Goal: Task Accomplishment & Management: Manage account settings

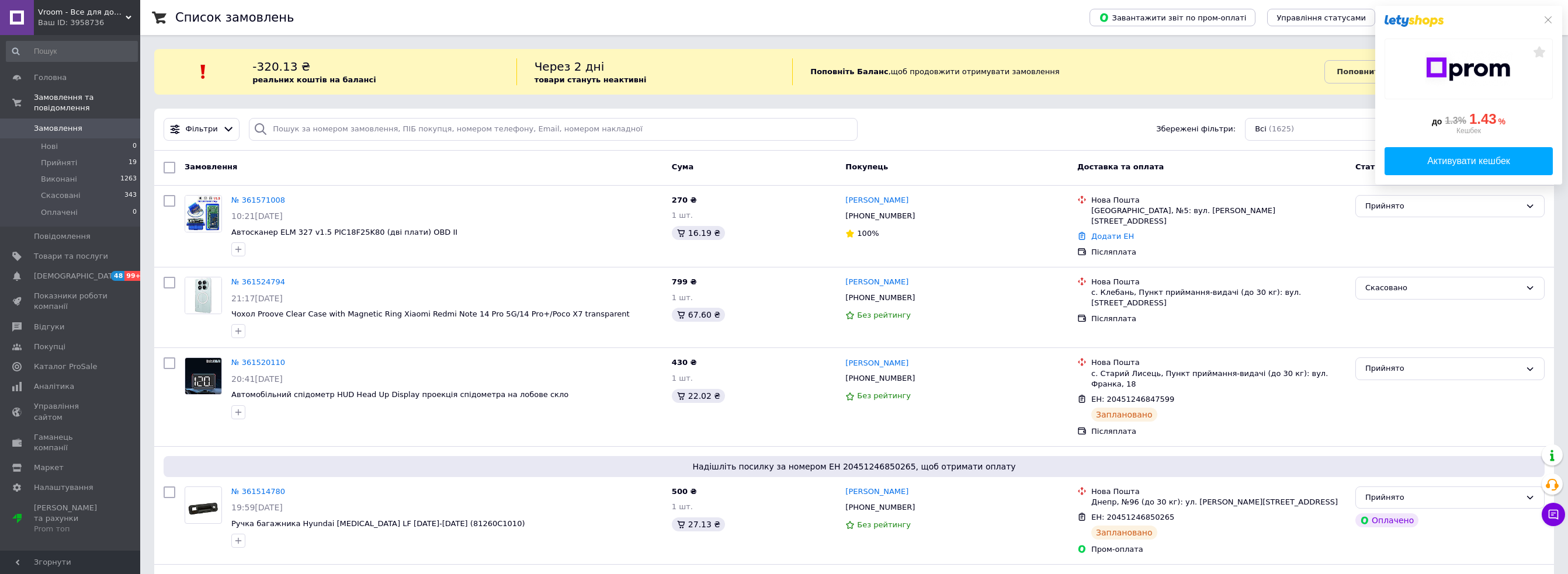
click at [1546, 13] on div "до 1.3% 1.43 % Кешбек Активувати кешбек" at bounding box center [1469, 95] width 187 height 179
click at [90, 155] on li "Прийняті 19" at bounding box center [72, 162] width 144 height 16
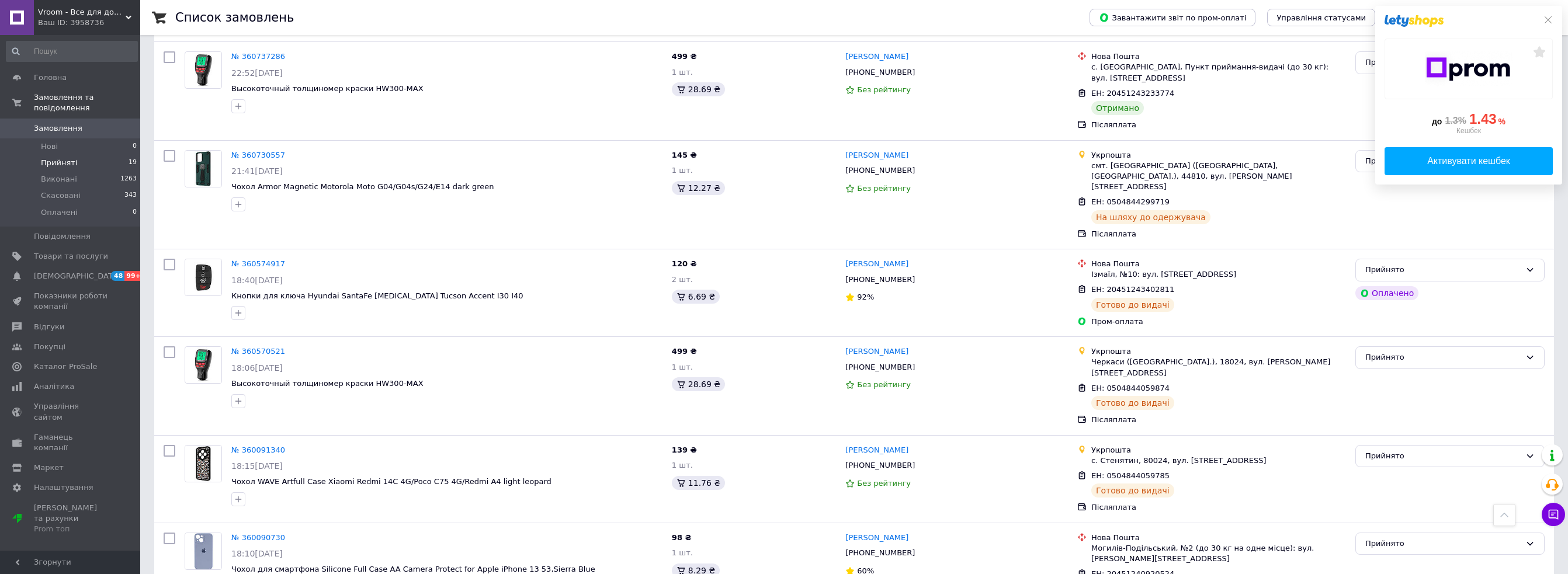
scroll to position [1542, 0]
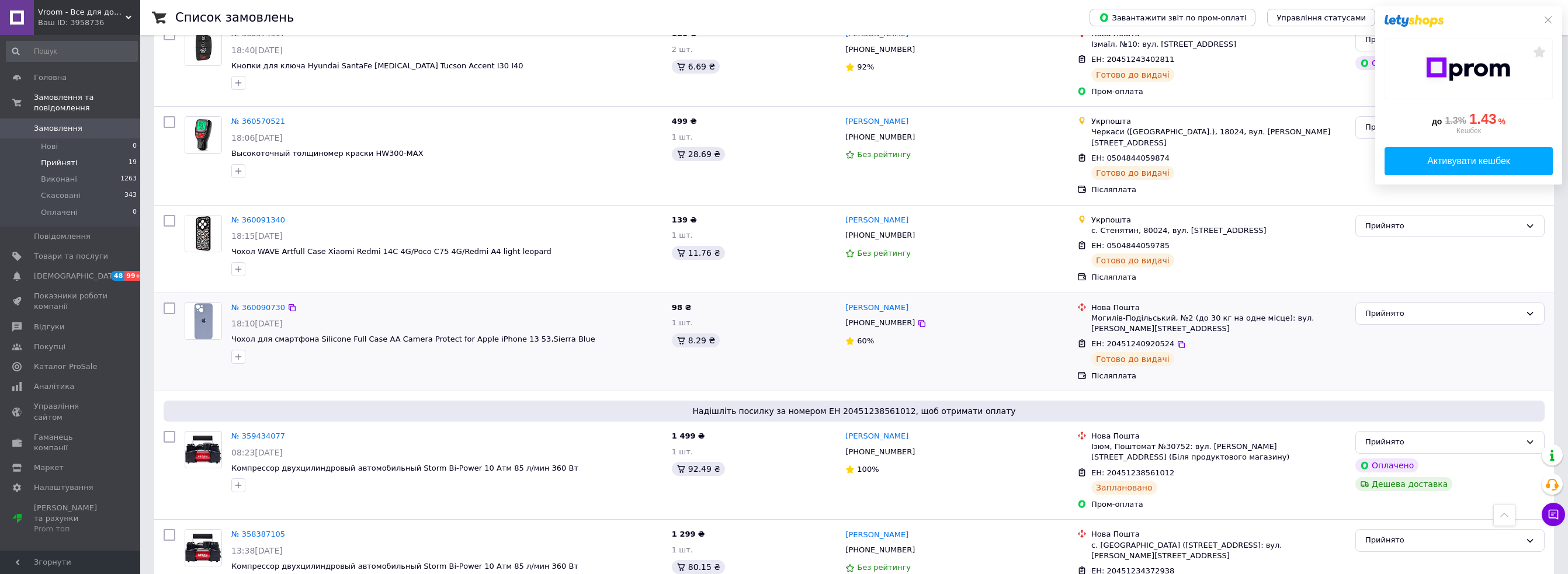
click at [596, 348] on div at bounding box center [447, 357] width 436 height 19
drag, startPoint x: 259, startPoint y: 492, endPoint x: 257, endPoint y: 481, distance: 11.2
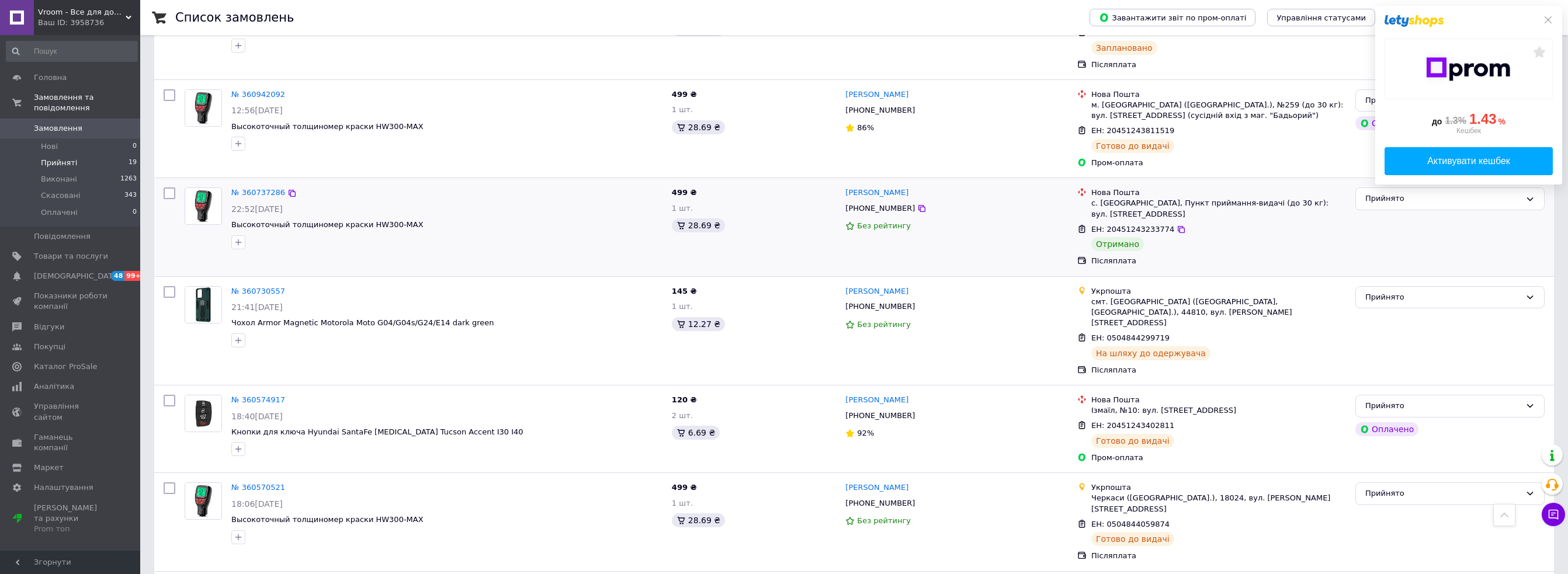
scroll to position [1168, 0]
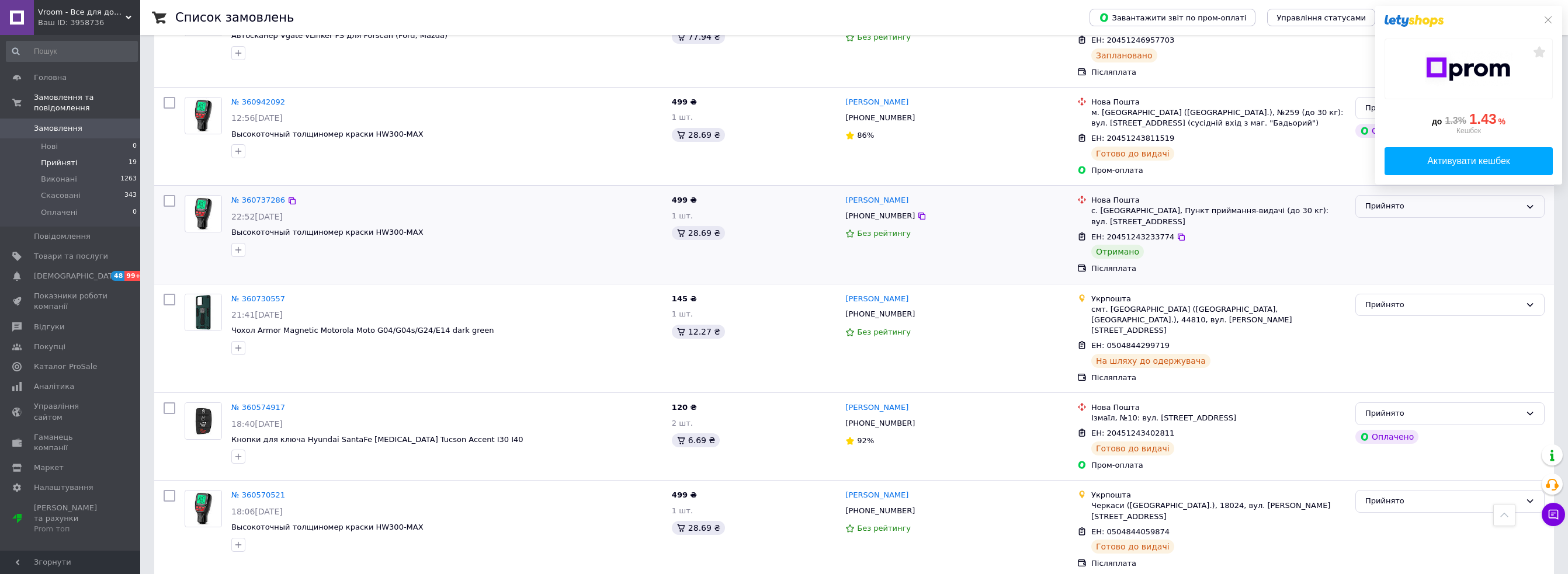
click at [1383, 201] on div "Прийнято" at bounding box center [1443, 207] width 156 height 12
click at [1377, 220] on li "Виконано" at bounding box center [1450, 231] width 188 height 21
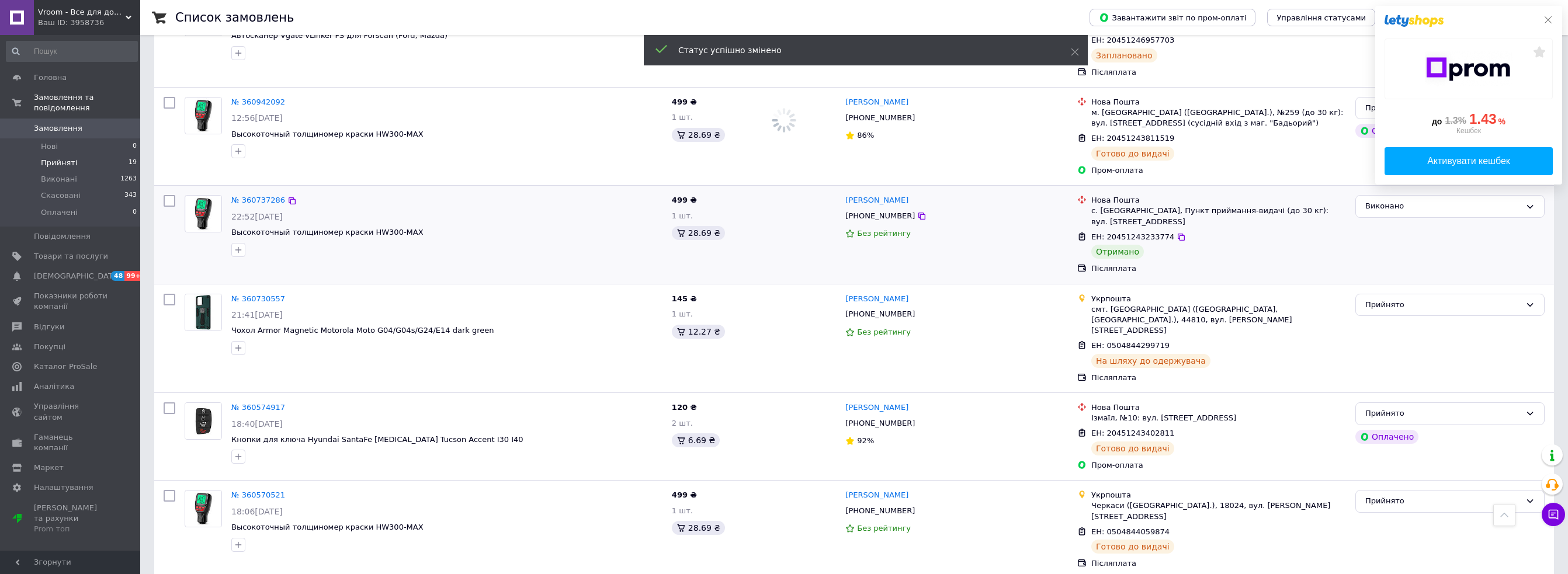
click at [1550, 19] on icon at bounding box center [1548, 20] width 9 height 9
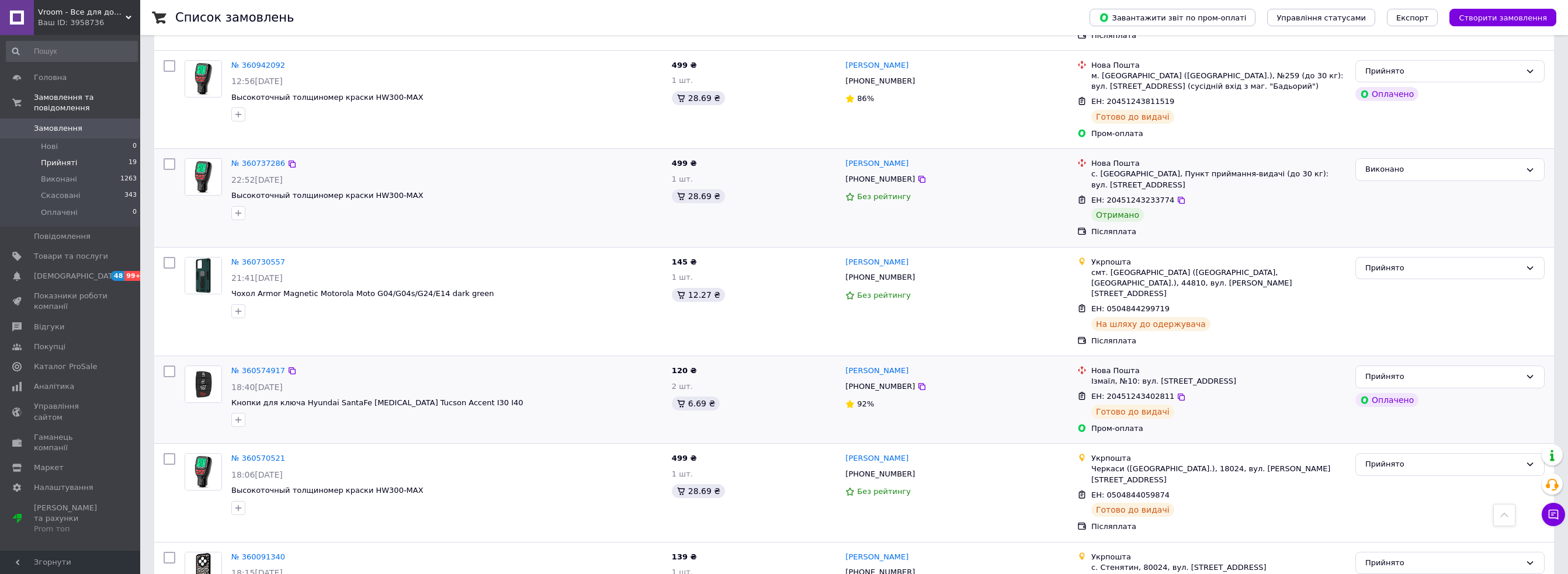
scroll to position [1192, 0]
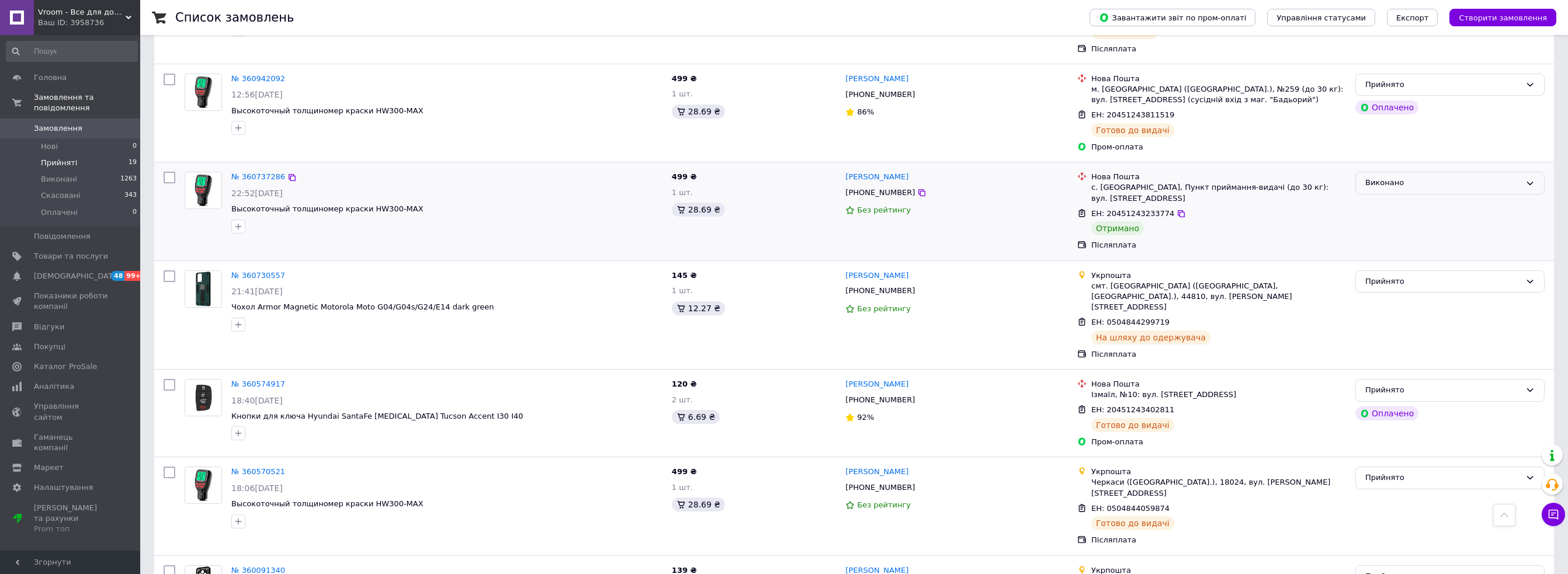
click at [1403, 172] on div "Виконано" at bounding box center [1450, 183] width 190 height 23
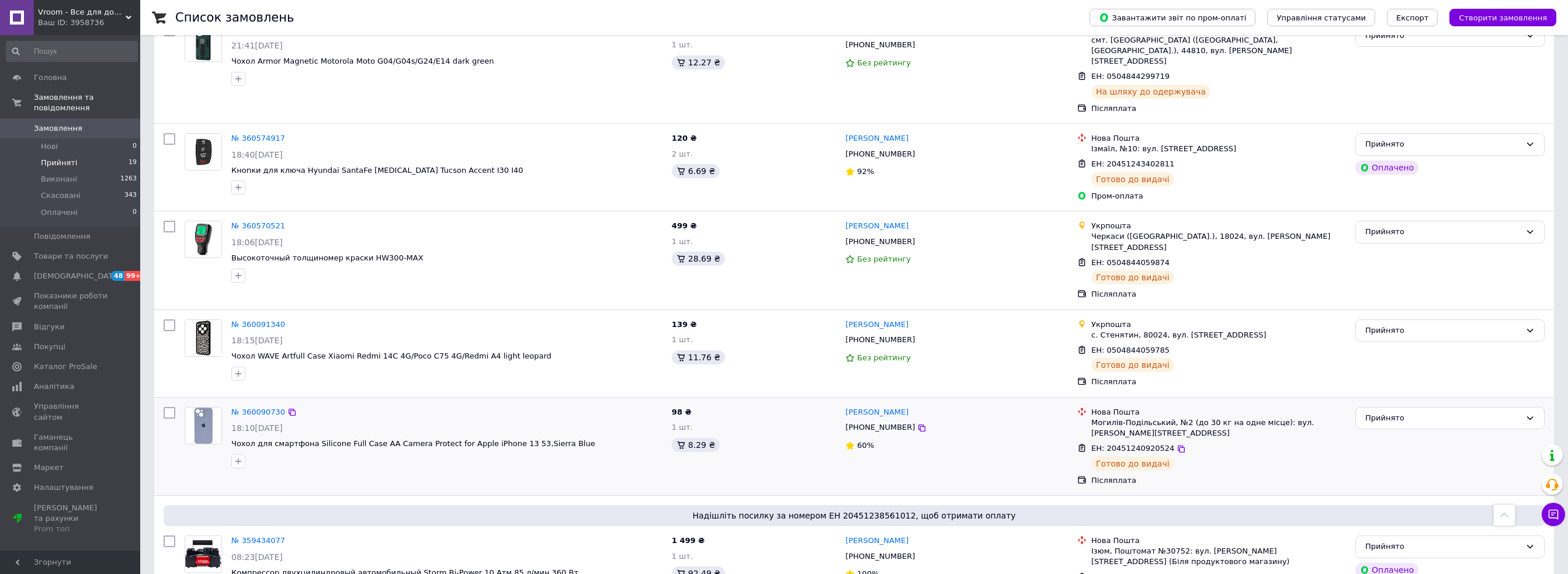
scroll to position [1542, 0]
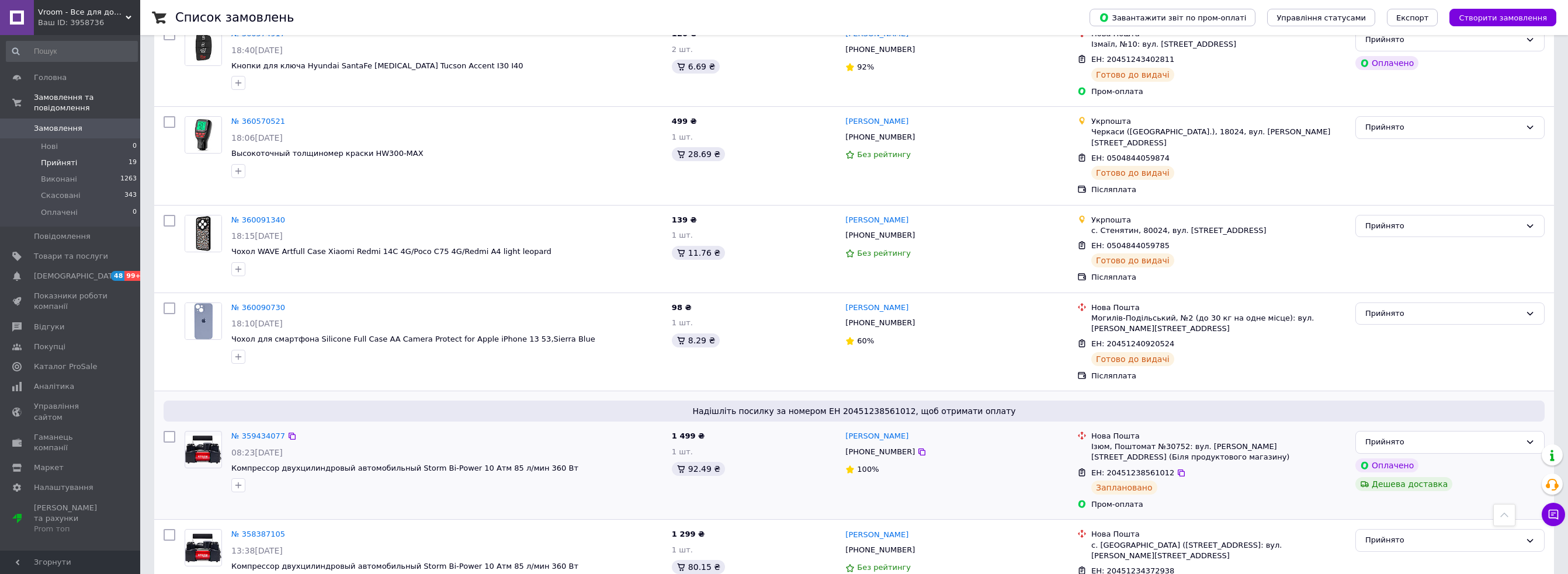
drag, startPoint x: 254, startPoint y: 489, endPoint x: 249, endPoint y: 460, distance: 29.4
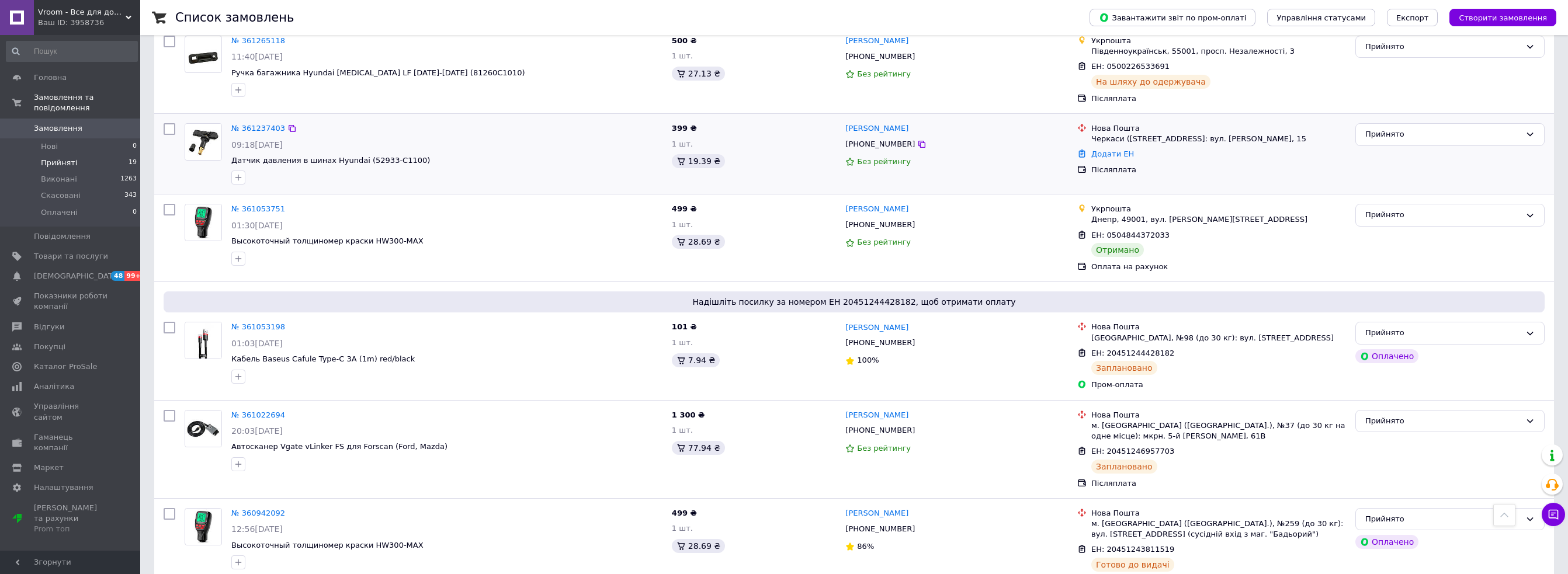
scroll to position [747, 0]
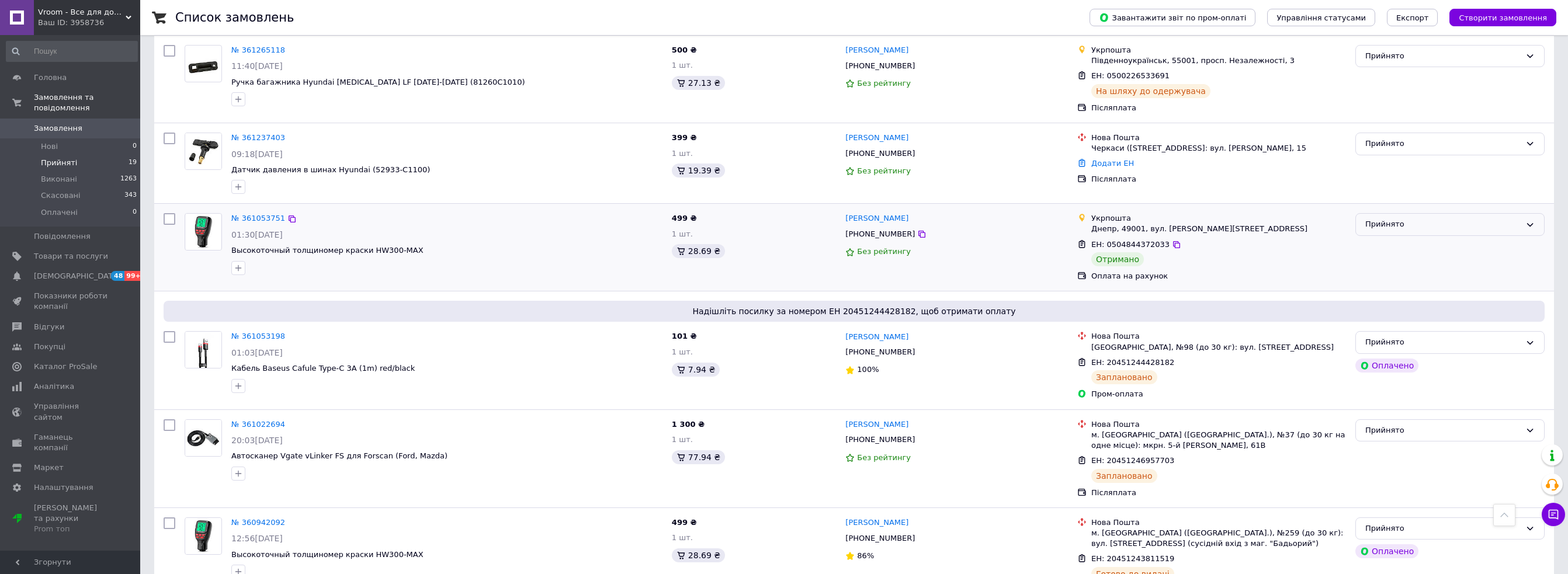
click at [1428, 219] on div "Прийнято" at bounding box center [1443, 225] width 156 height 12
click at [1381, 238] on li "Виконано" at bounding box center [1450, 249] width 188 height 21
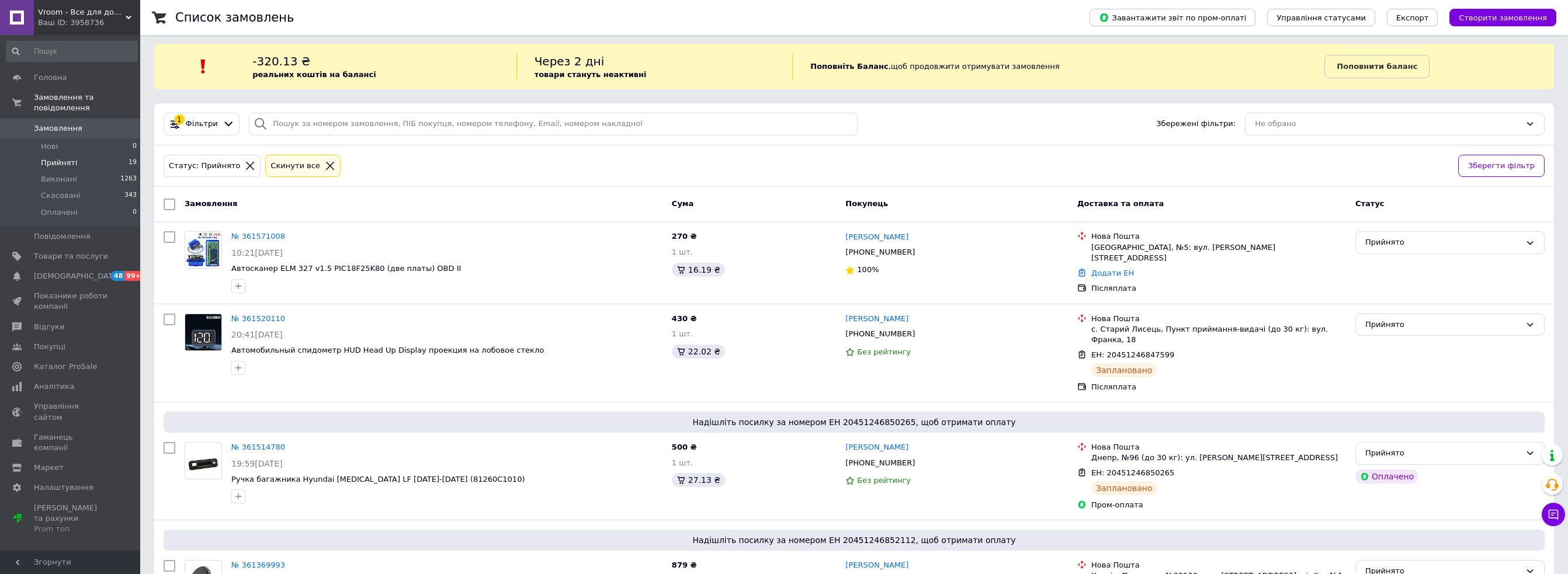
scroll to position [0, 0]
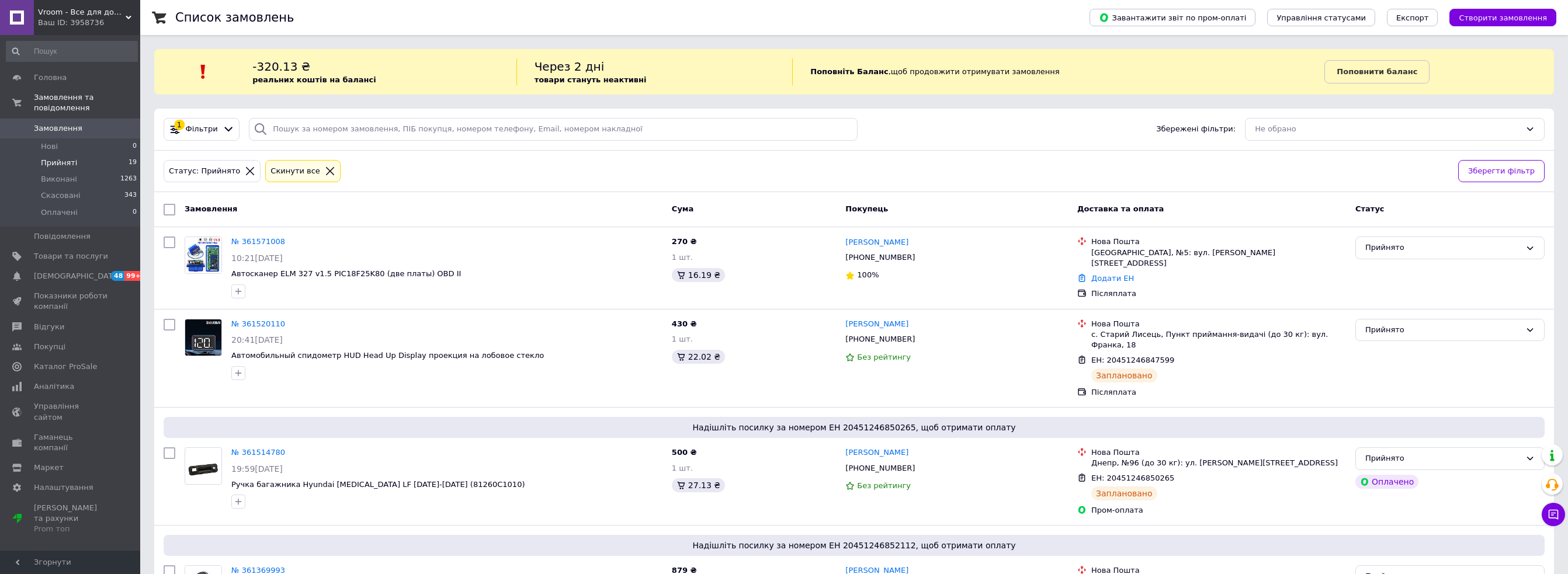
click at [36, 13] on div "Vroom - Все для дому, авто та затишку! Ваш ID: 3958736" at bounding box center [87, 17] width 106 height 35
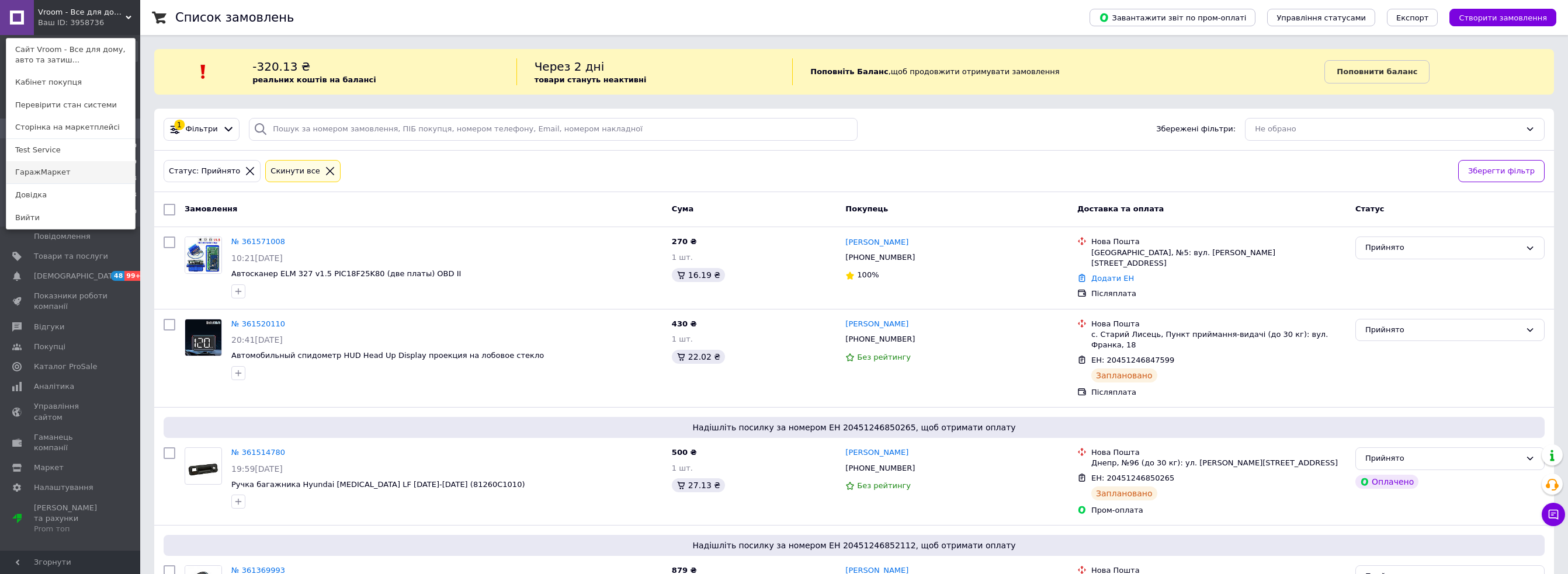
click at [50, 173] on link "ГаражМаркет" at bounding box center [71, 173] width 128 height 22
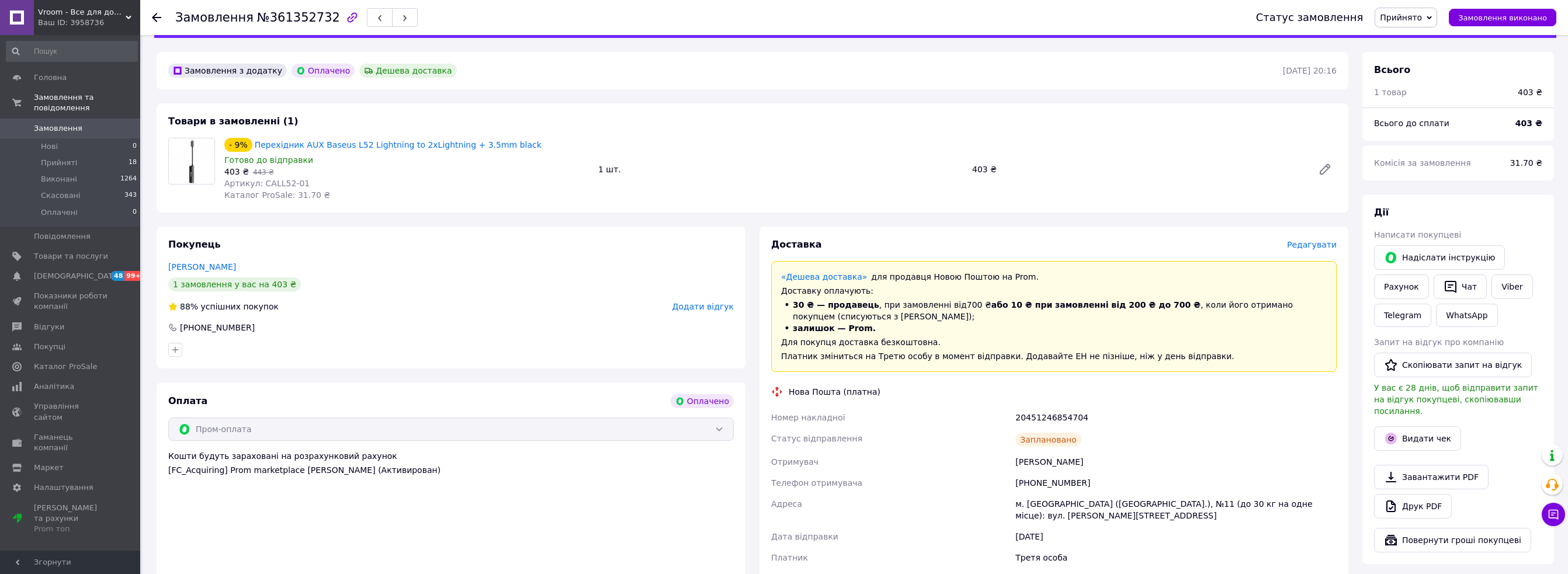
scroll to position [175, 0]
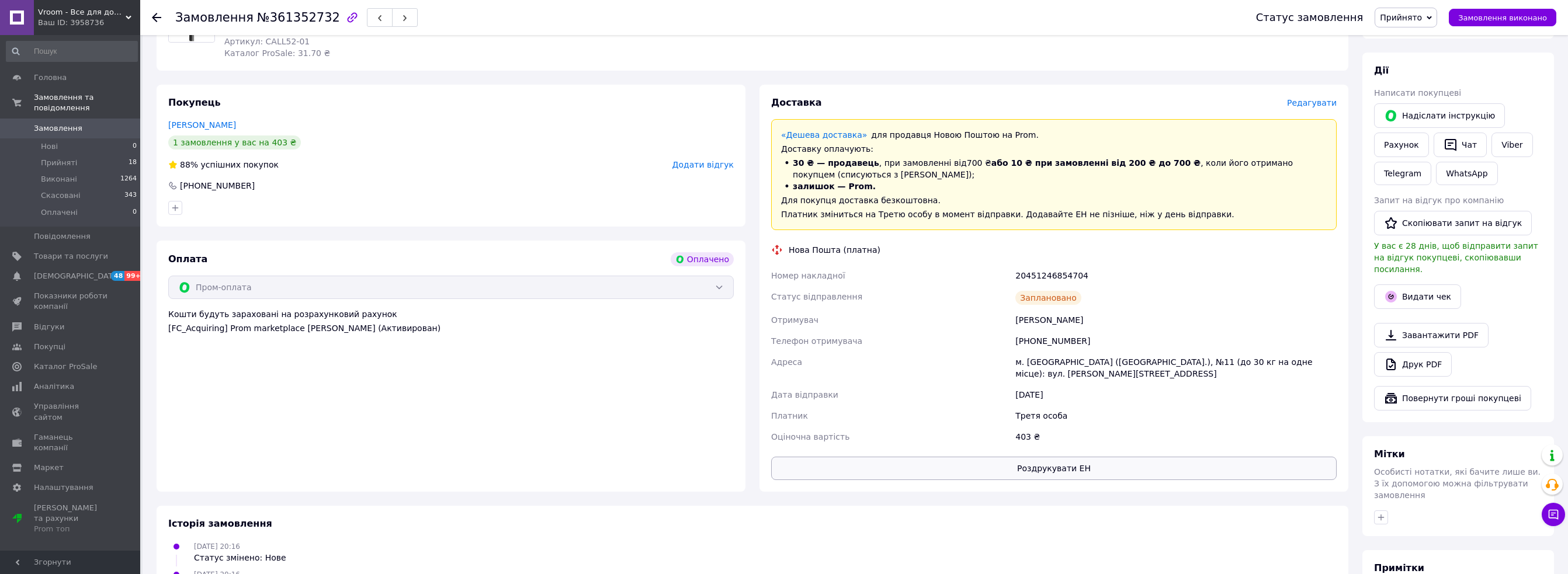
click at [1063, 471] on button "Роздрукувати ЕН" at bounding box center [1054, 468] width 566 height 23
drag, startPoint x: 640, startPoint y: 323, endPoint x: 637, endPoint y: 308, distance: 15.3
click at [640, 323] on div "Кошти будуть зараховані на розрахунковий рахунок [FC_Acquiring] Prom marketplac…" at bounding box center [451, 321] width 566 height 26
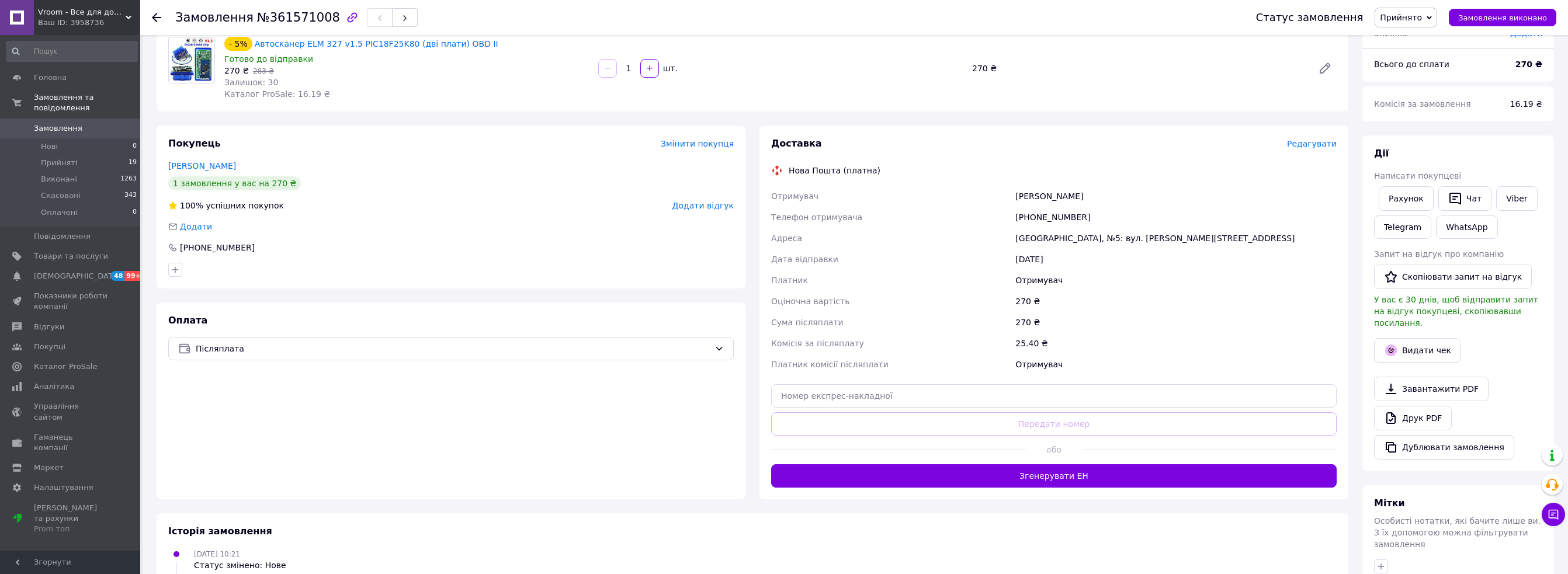
scroll to position [117, 0]
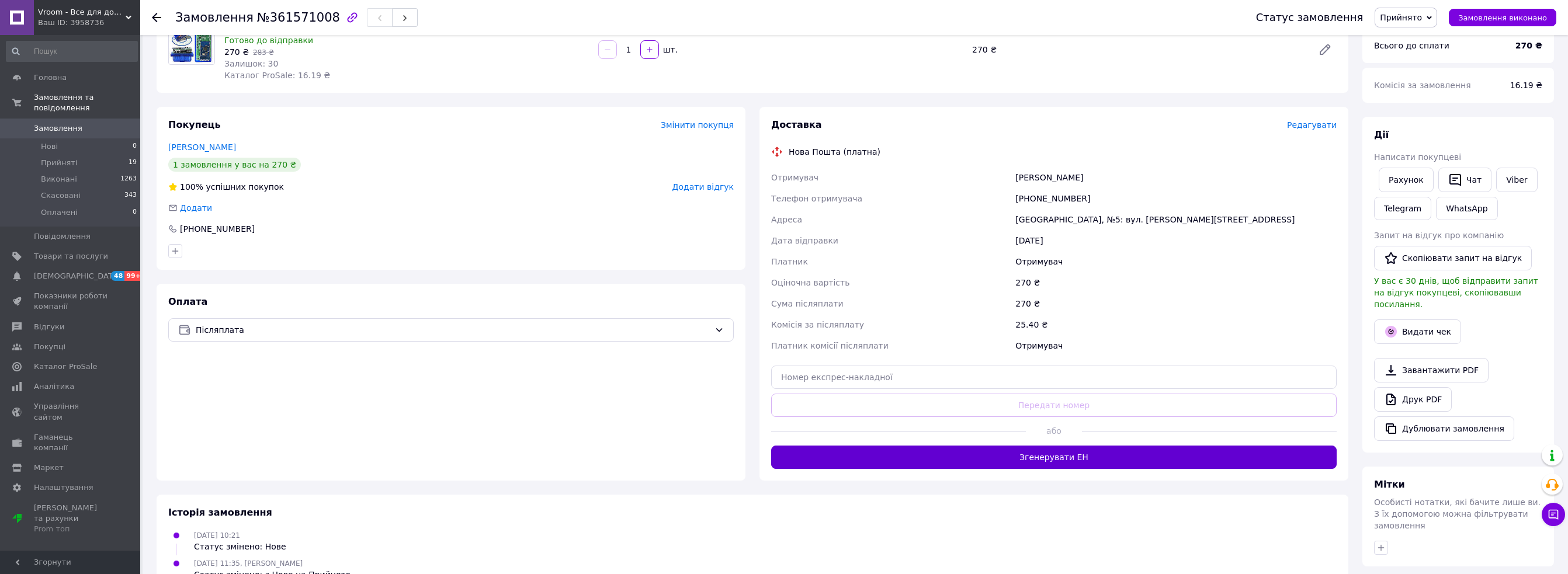
click at [1042, 467] on button "Згенерувати ЕН" at bounding box center [1054, 457] width 566 height 23
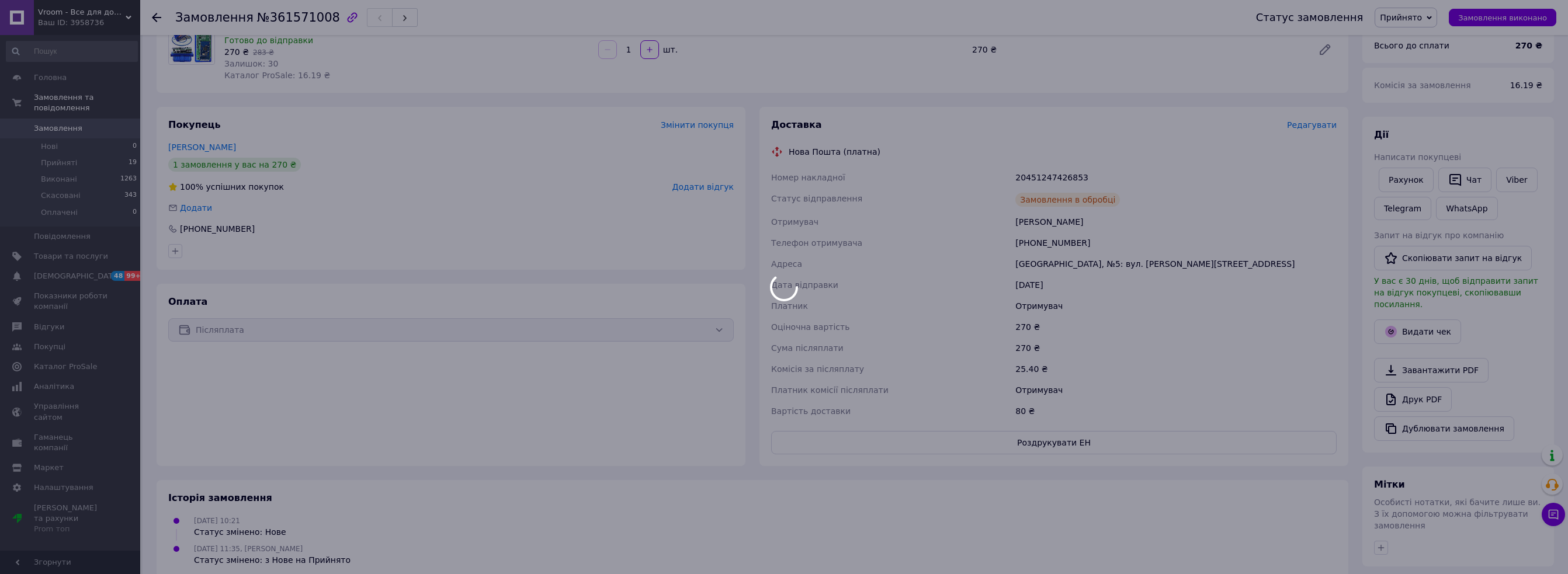
click at [1025, 451] on div at bounding box center [784, 287] width 1568 height 574
drag, startPoint x: 1067, startPoint y: 438, endPoint x: 1060, endPoint y: 442, distance: 8.1
click at [1067, 438] on div at bounding box center [784, 287] width 1568 height 574
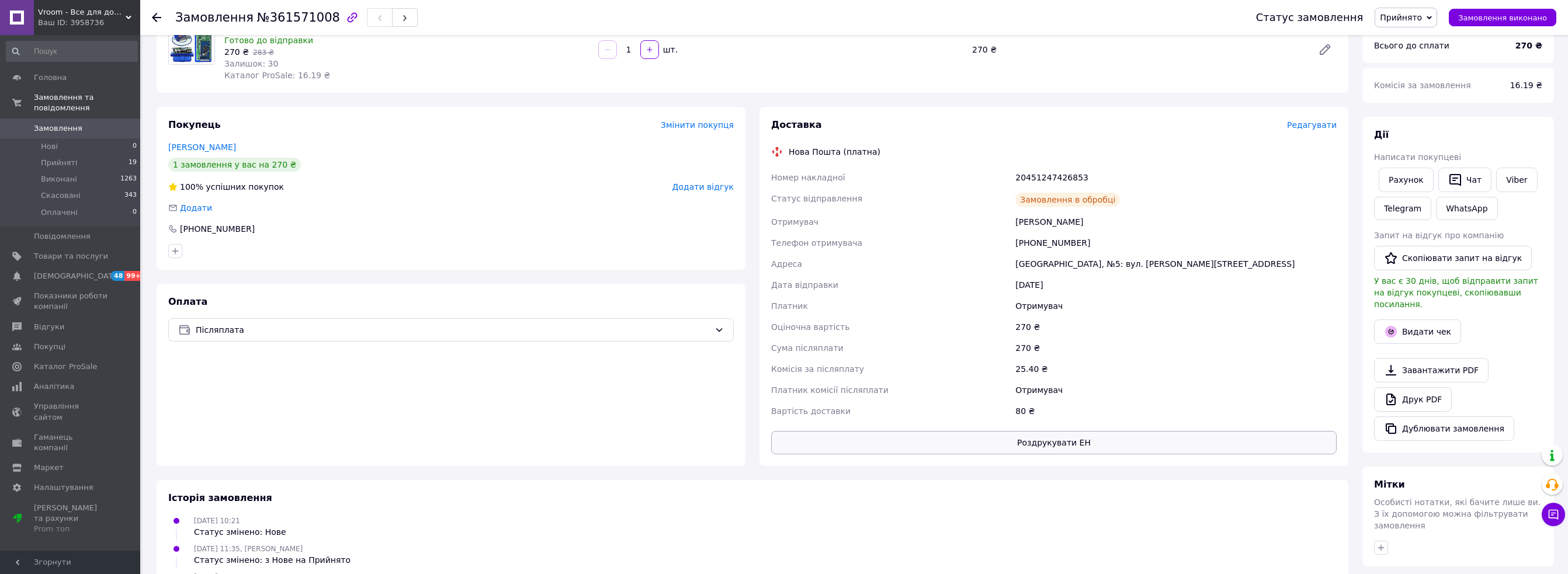
click at [1058, 444] on button "Роздрукувати ЕН" at bounding box center [1054, 442] width 566 height 23
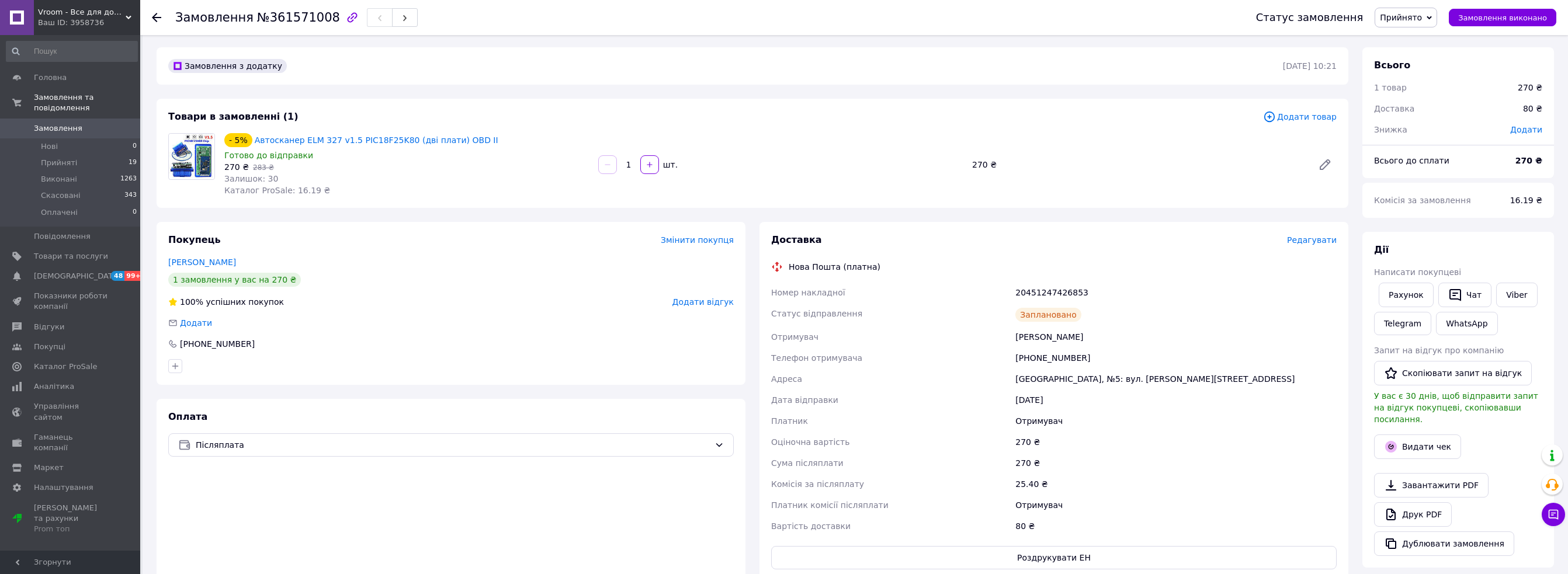
scroll to position [0, 0]
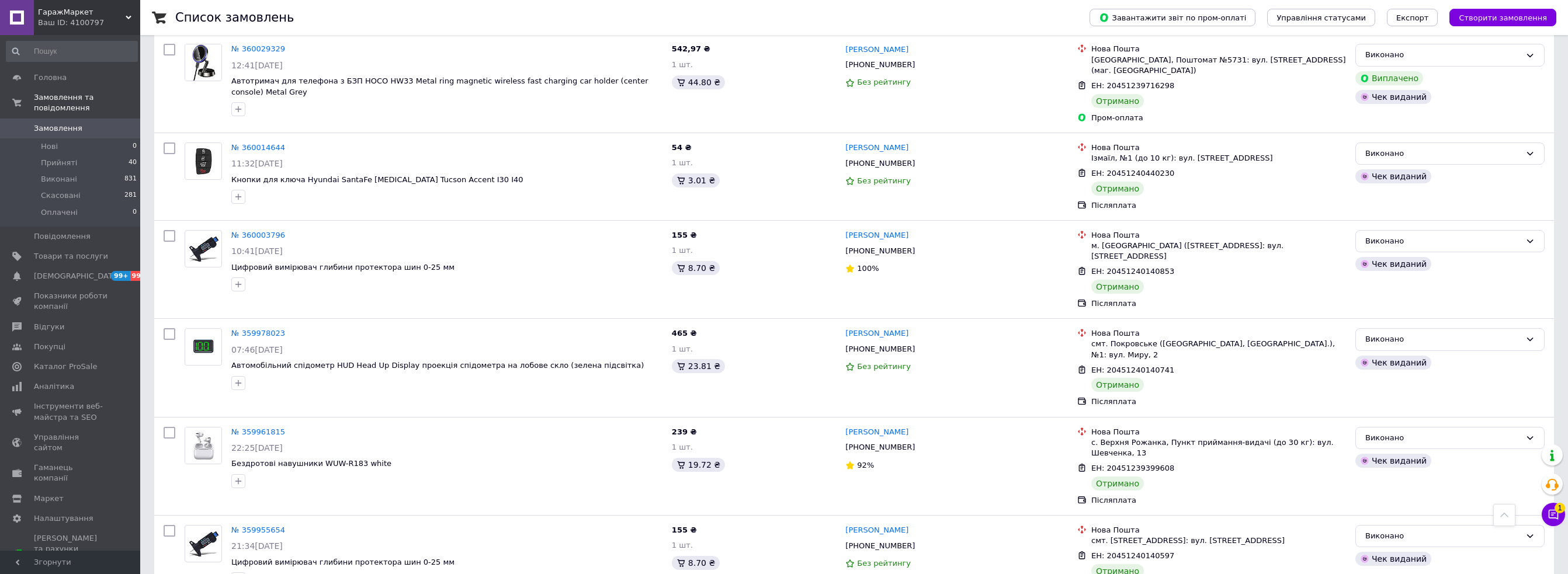
scroll to position [9075, 0]
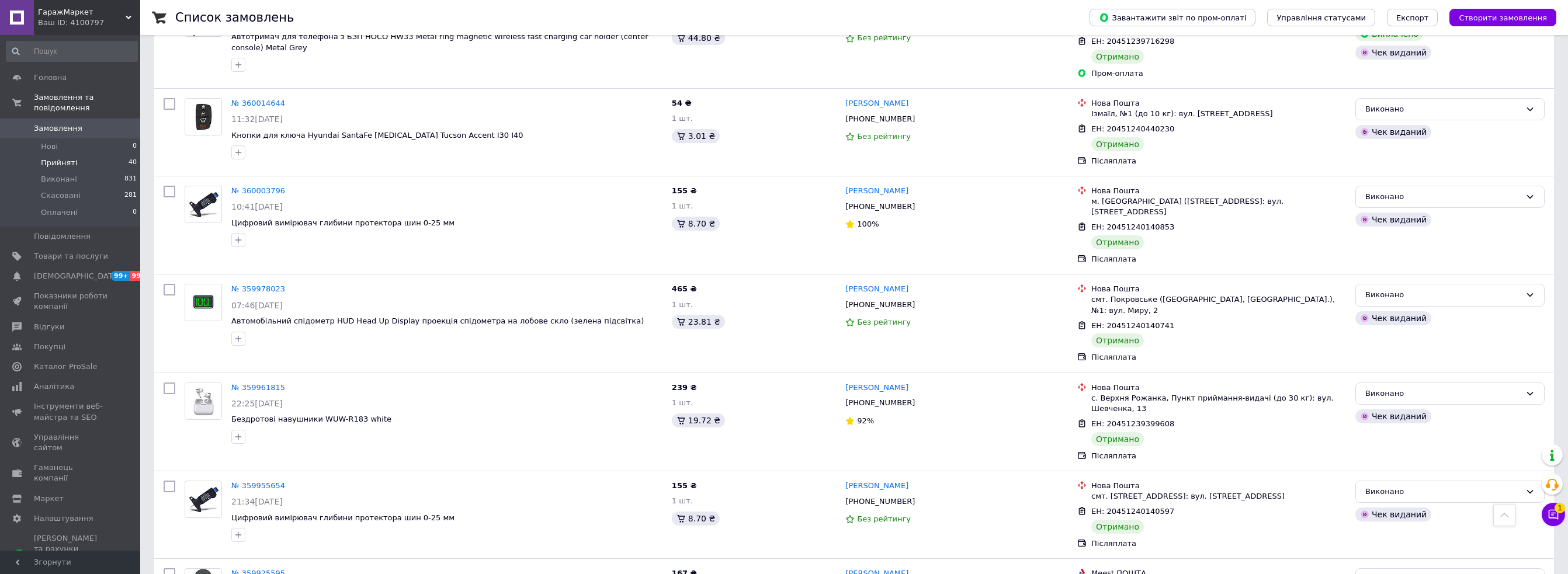
click at [53, 158] on span "Прийняті" at bounding box center [59, 163] width 36 height 10
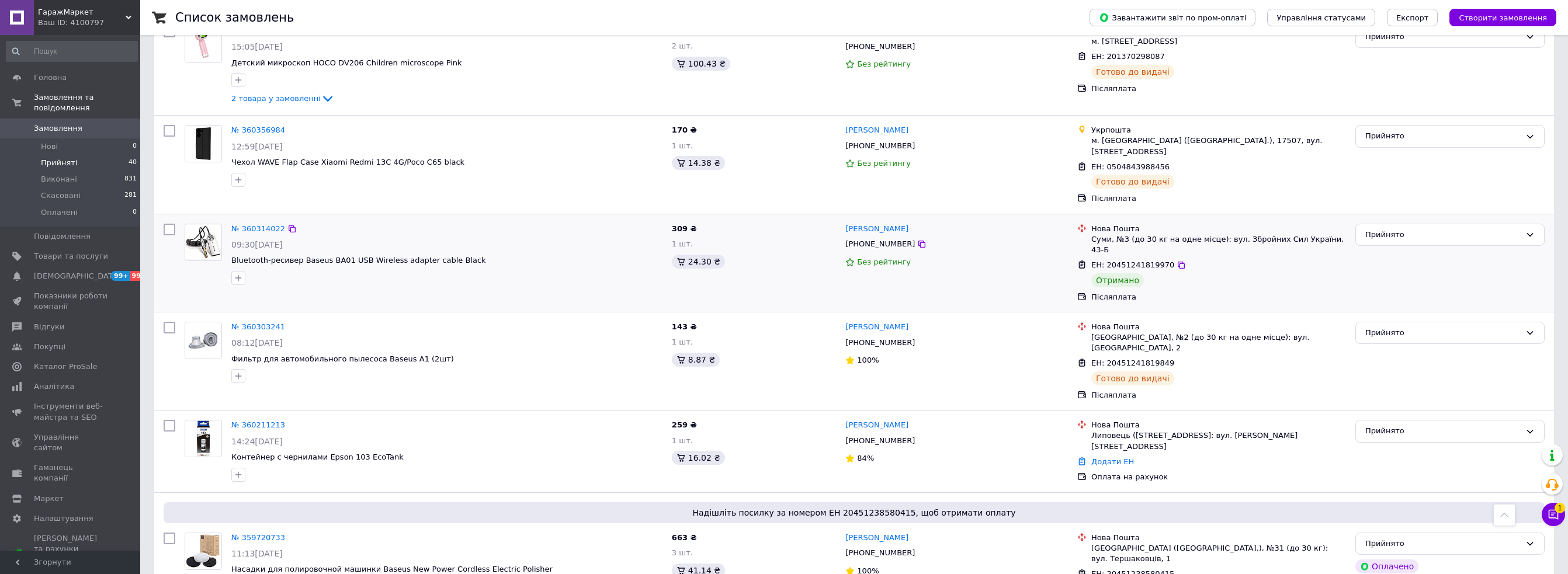
scroll to position [3312, 0]
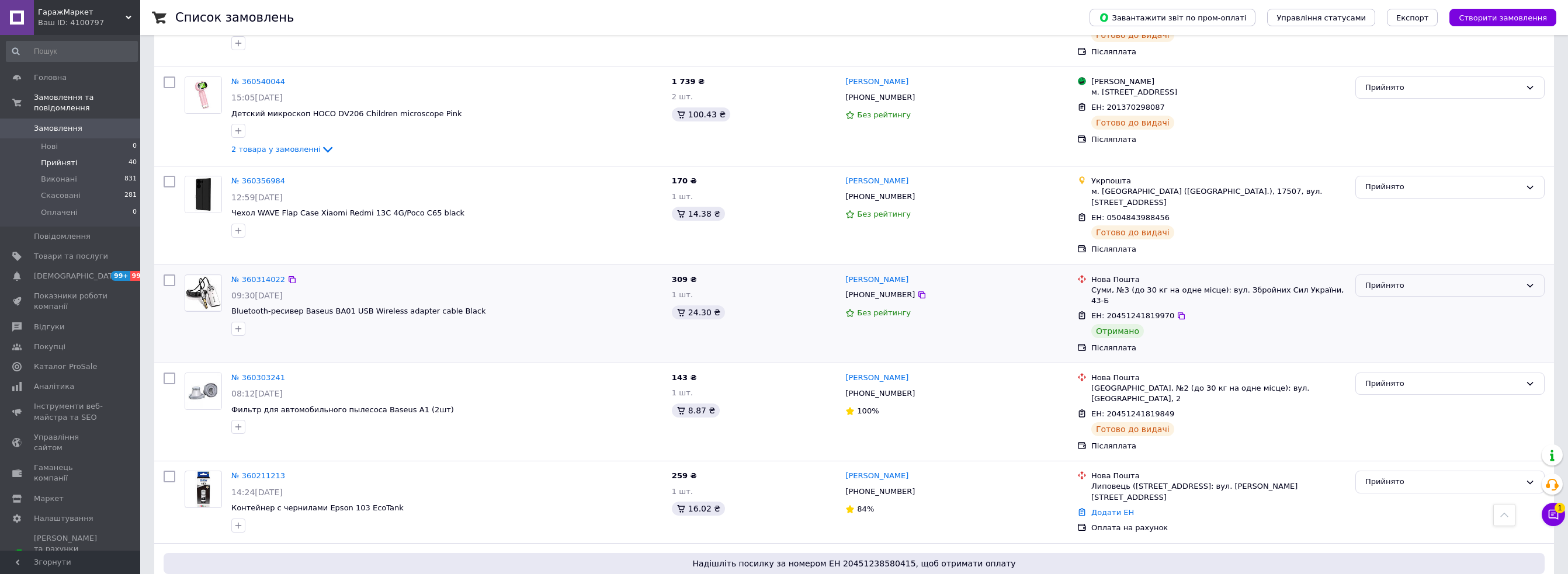
click at [1401, 280] on div "Прийнято" at bounding box center [1443, 286] width 156 height 12
click at [1384, 299] on li "Виконано" at bounding box center [1450, 309] width 188 height 21
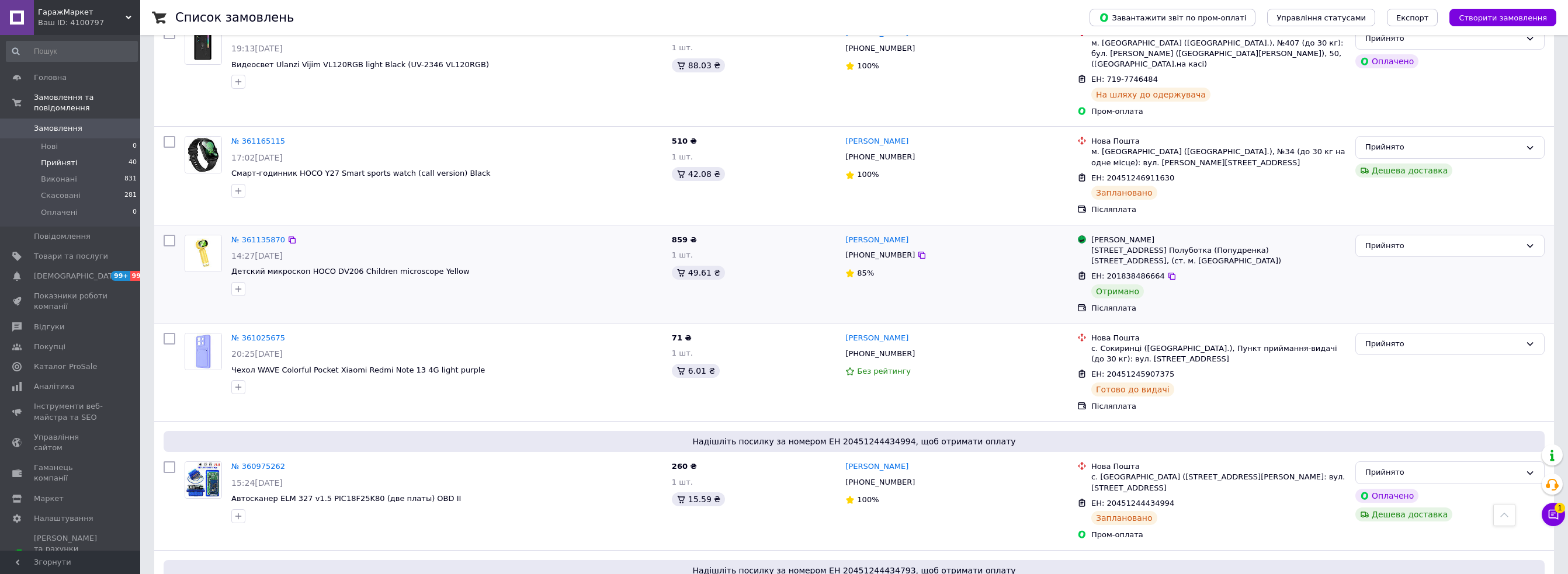
scroll to position [2143, 0]
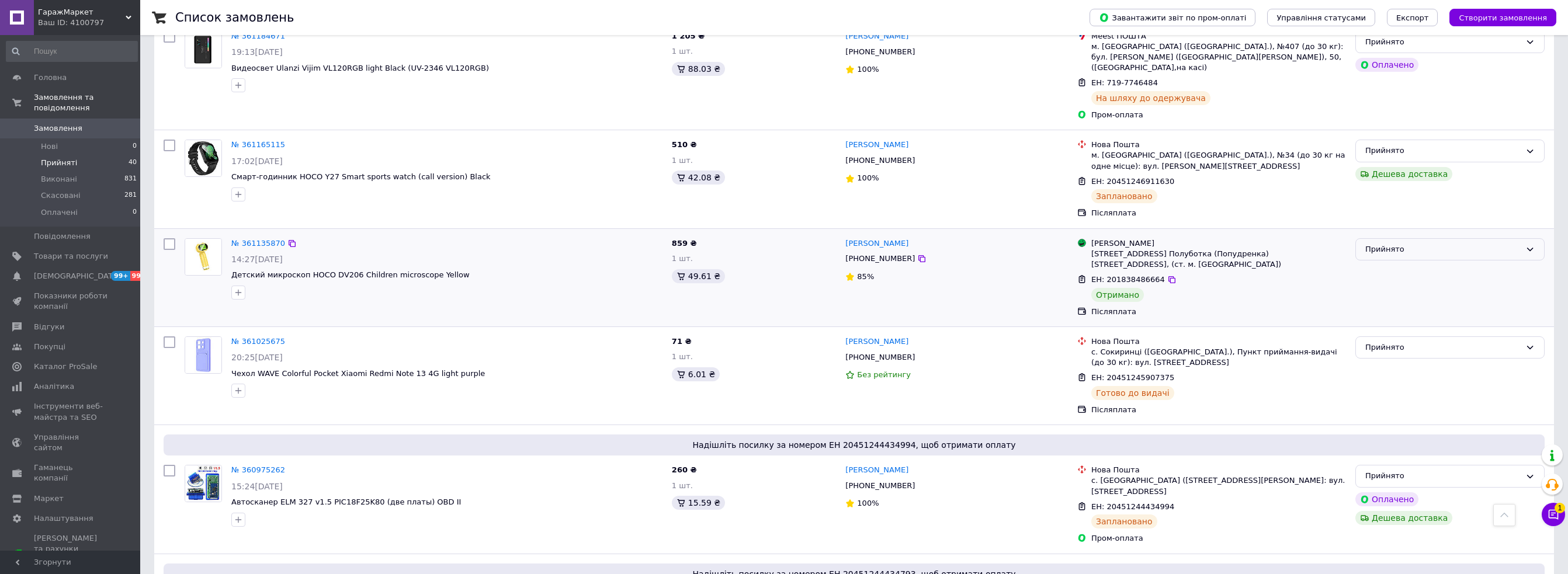
click at [1448, 243] on div "Прийнято" at bounding box center [1443, 249] width 156 height 12
click at [1408, 263] on li "Виконано" at bounding box center [1450, 273] width 188 height 21
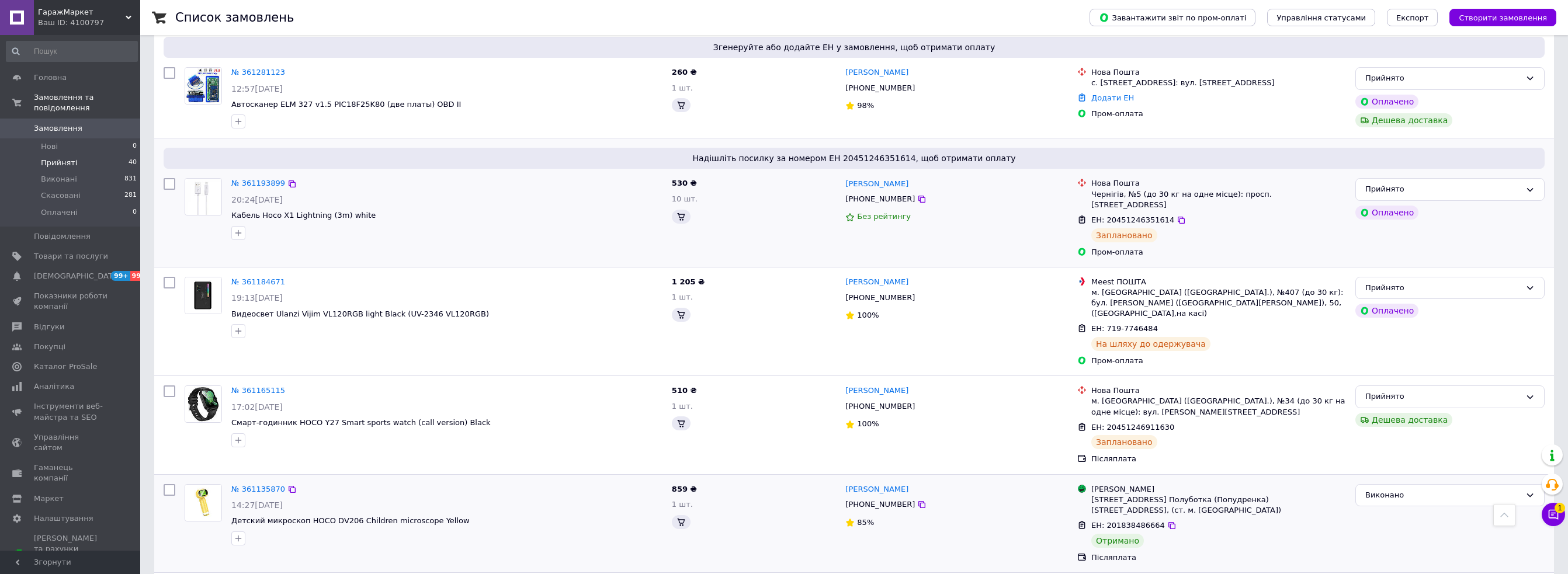
scroll to position [1851, 0]
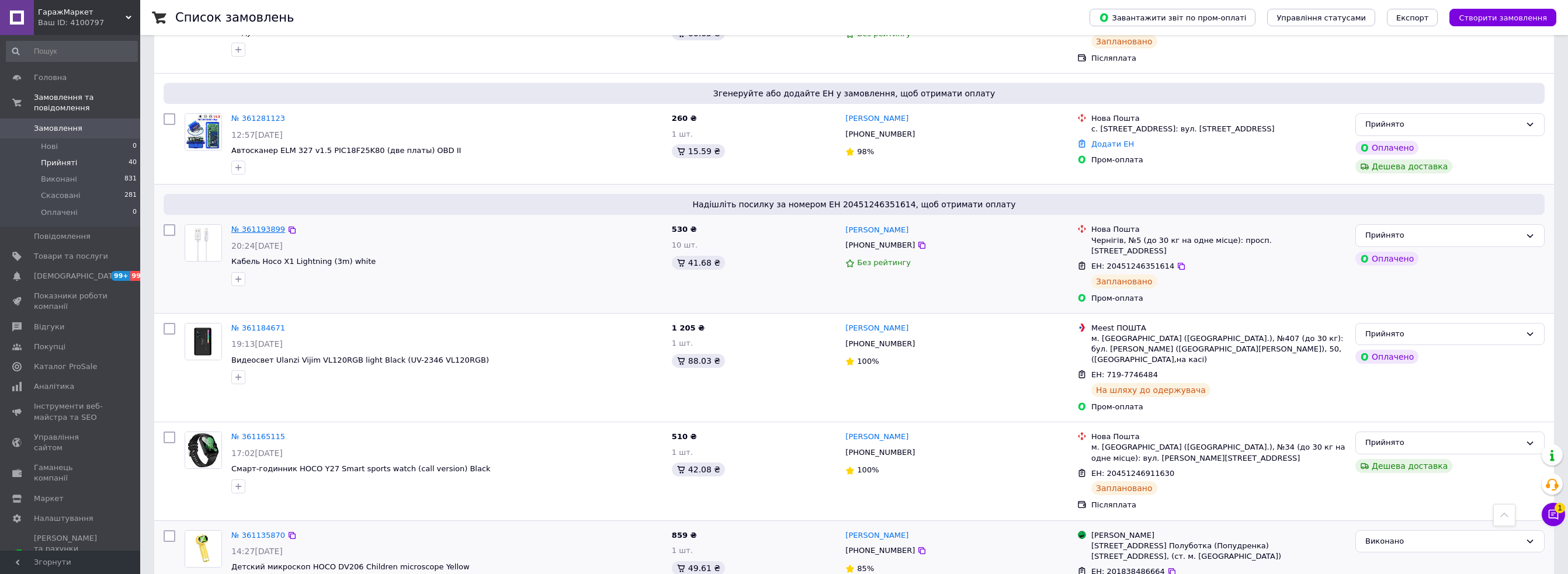
click at [254, 225] on link "№ 361193899" at bounding box center [258, 229] width 54 height 9
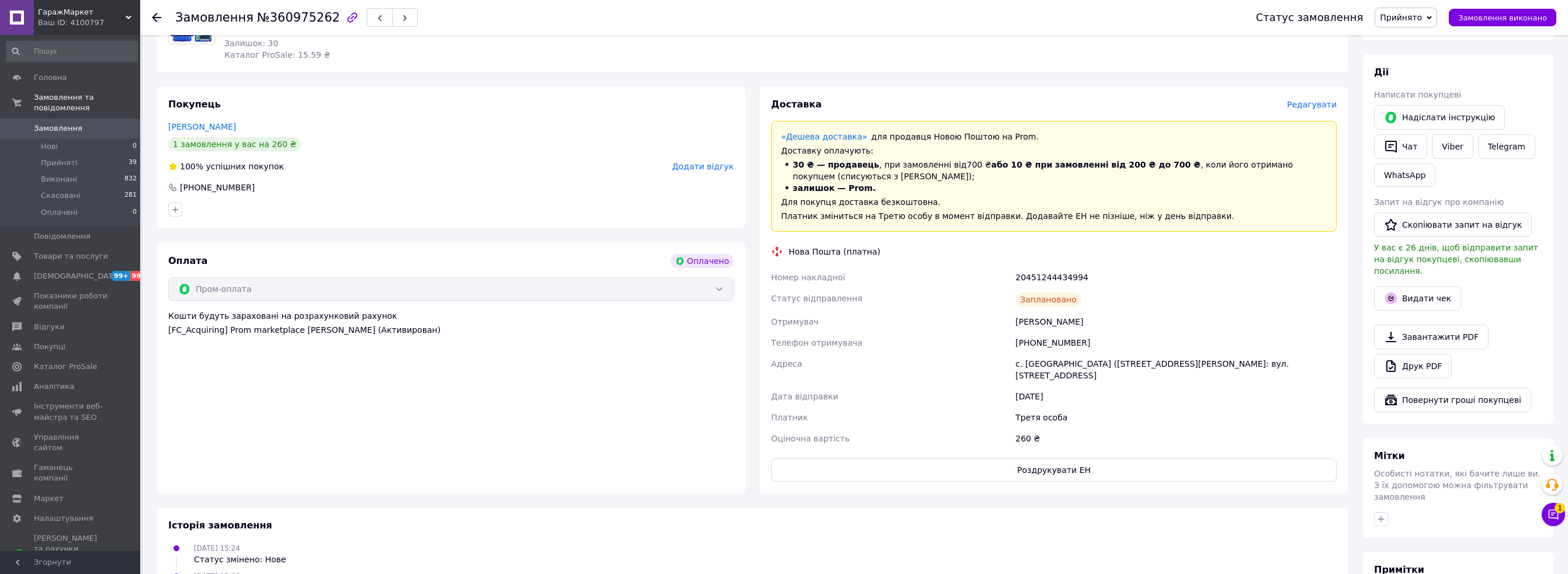
scroll to position [175, 0]
click at [1080, 457] on button "Роздрукувати ЕН" at bounding box center [1054, 468] width 566 height 23
click at [605, 374] on div "Оплата Оплачено Пром-оплата Кошти будуть зараховані на розрахунковий рахунок [F…" at bounding box center [450, 366] width 589 height 251
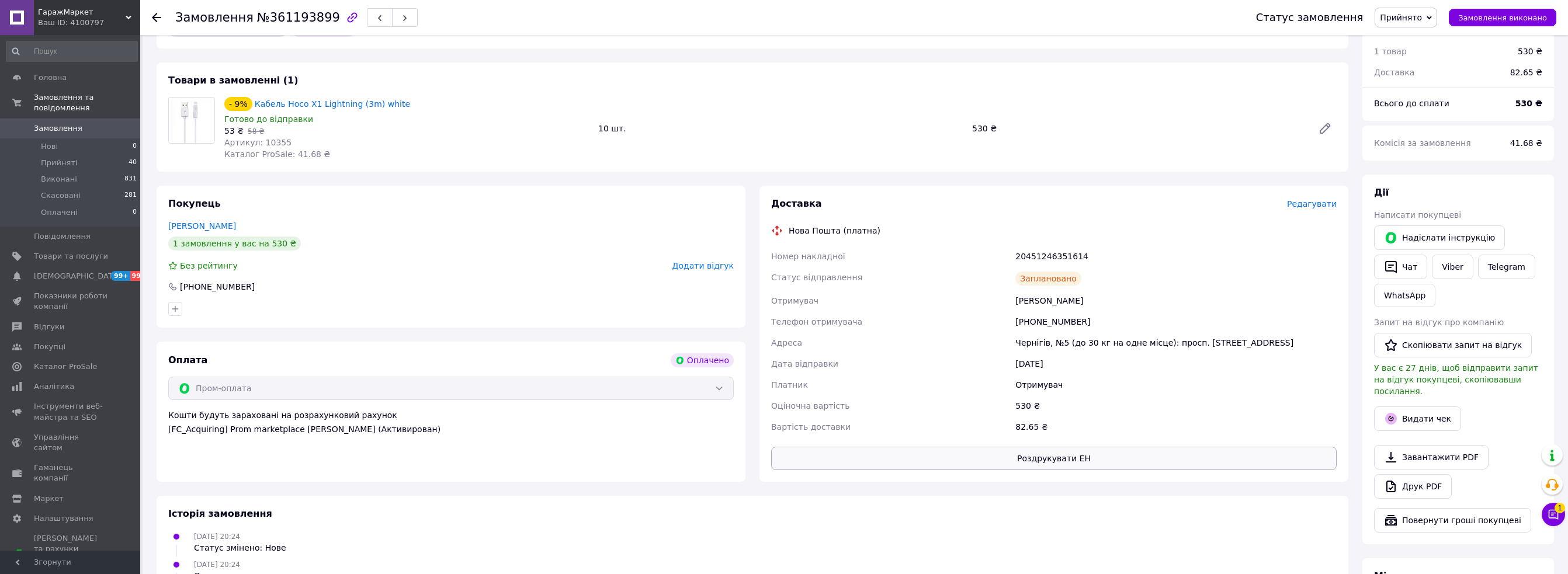
scroll to position [117, 0]
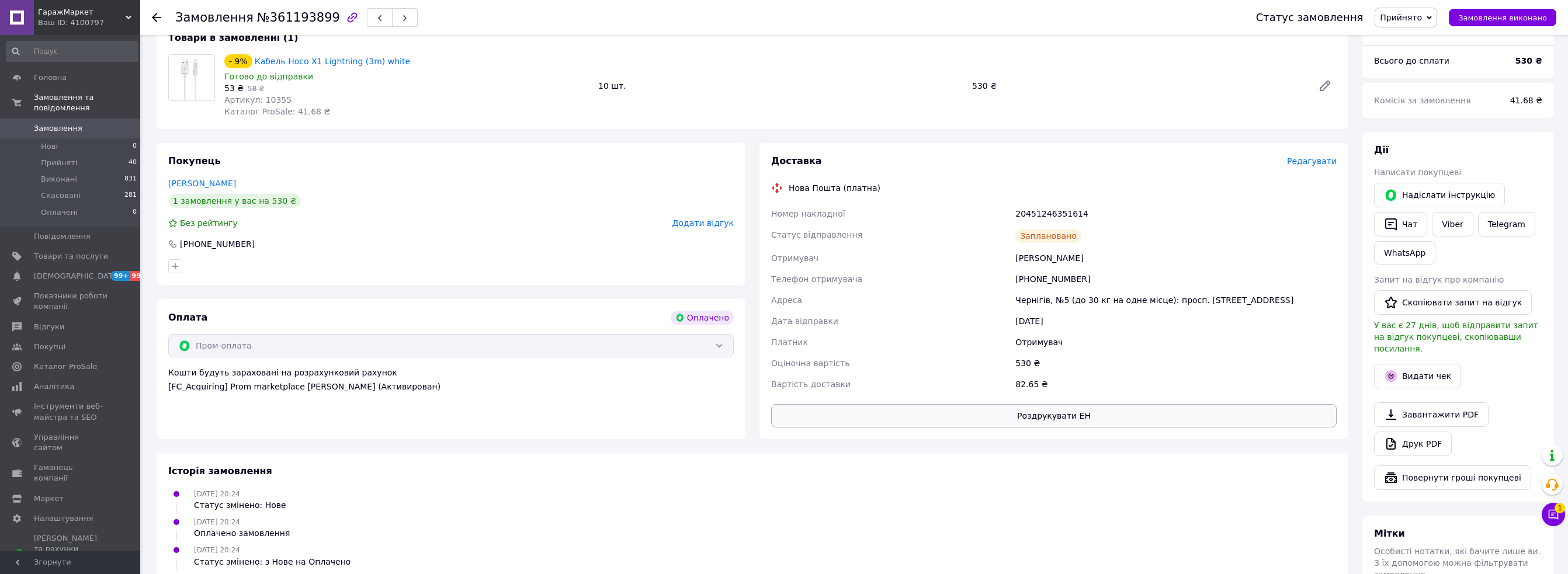
click at [1040, 411] on button "Роздрукувати ЕН" at bounding box center [1054, 415] width 566 height 23
click at [579, 509] on div "09.09.2025 20:24 Статус змінено: Нове" at bounding box center [752, 499] width 1178 height 23
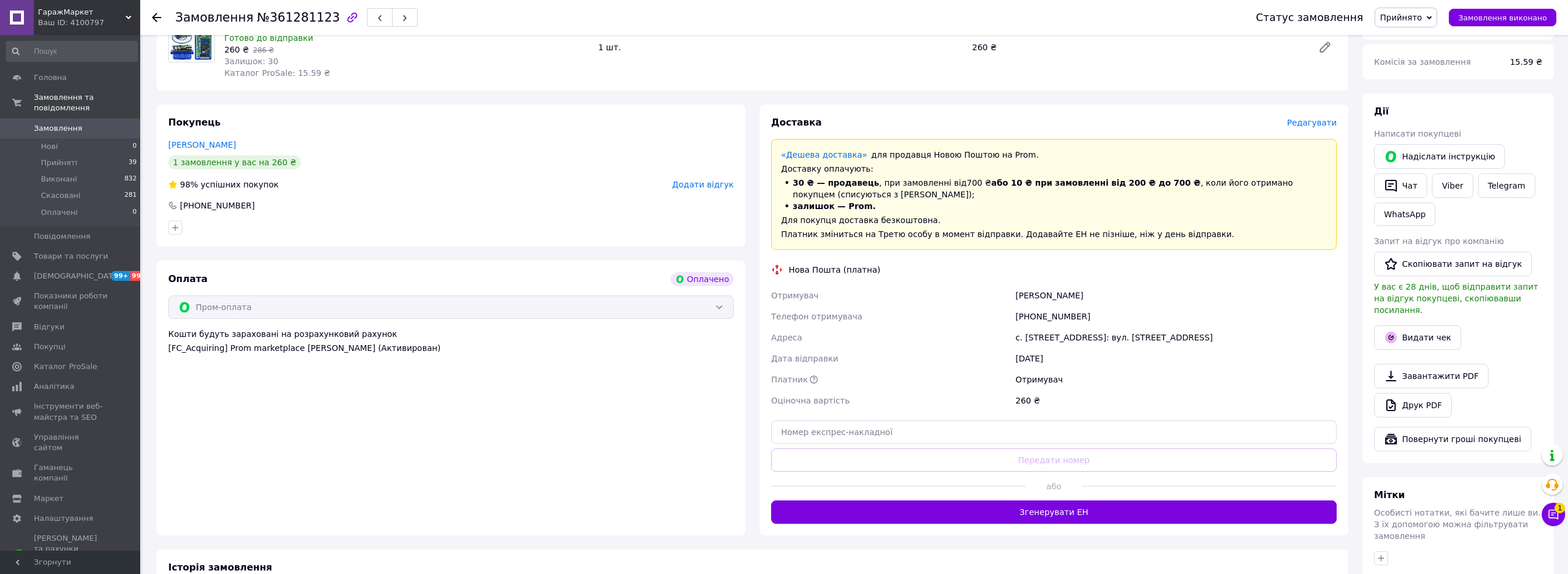
scroll to position [175, 0]
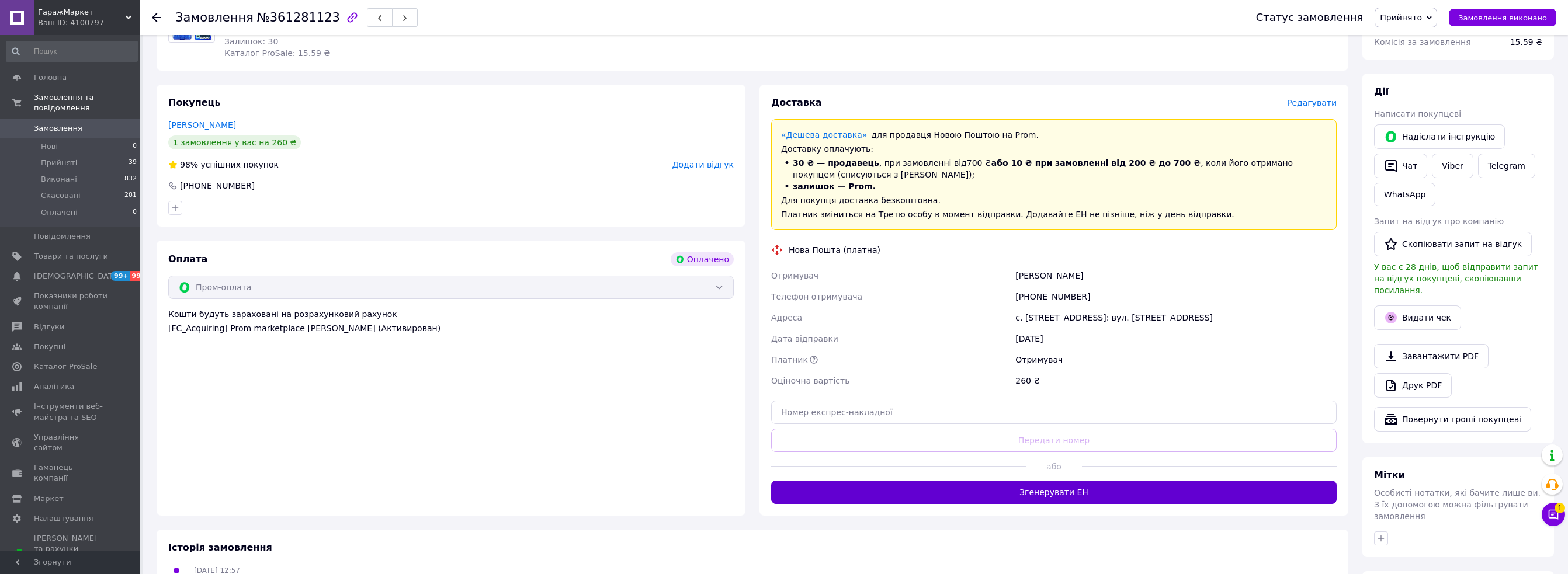
click at [1040, 496] on button "Згенерувати ЕН" at bounding box center [1054, 492] width 566 height 23
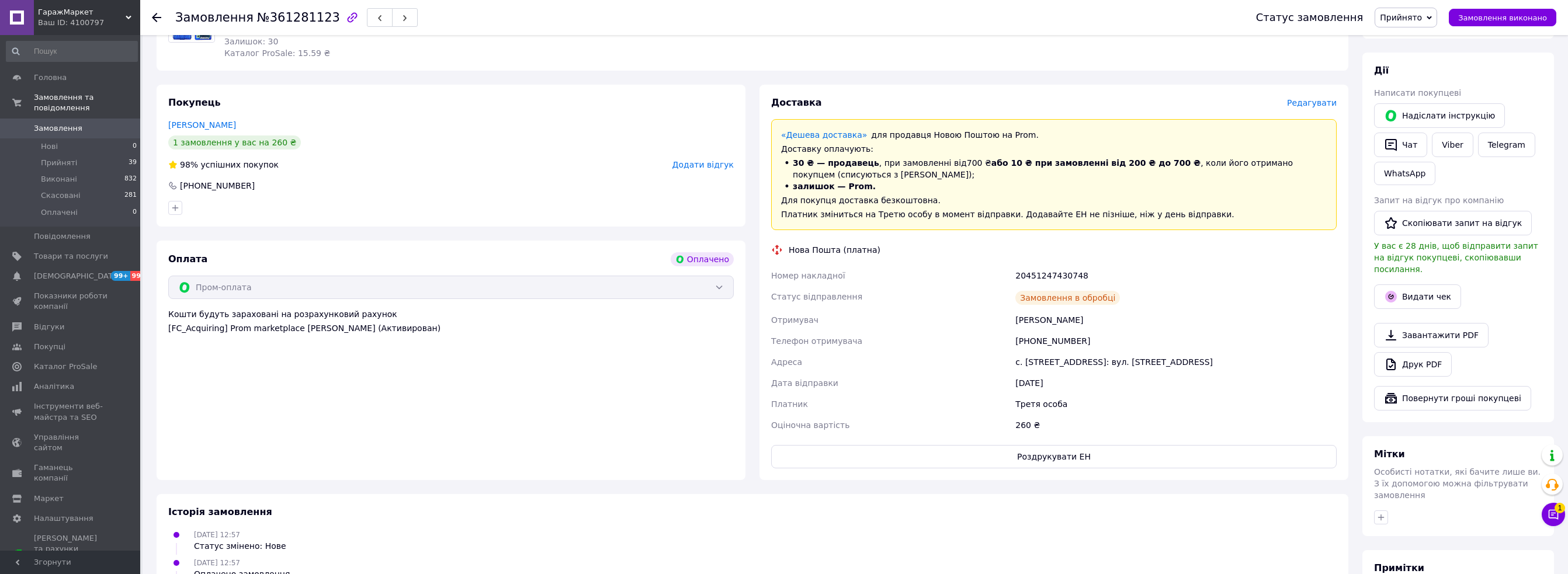
click at [1040, 459] on button "Роздрукувати ЕН" at bounding box center [1054, 456] width 566 height 23
drag, startPoint x: 558, startPoint y: 527, endPoint x: 490, endPoint y: 472, distance: 87.5
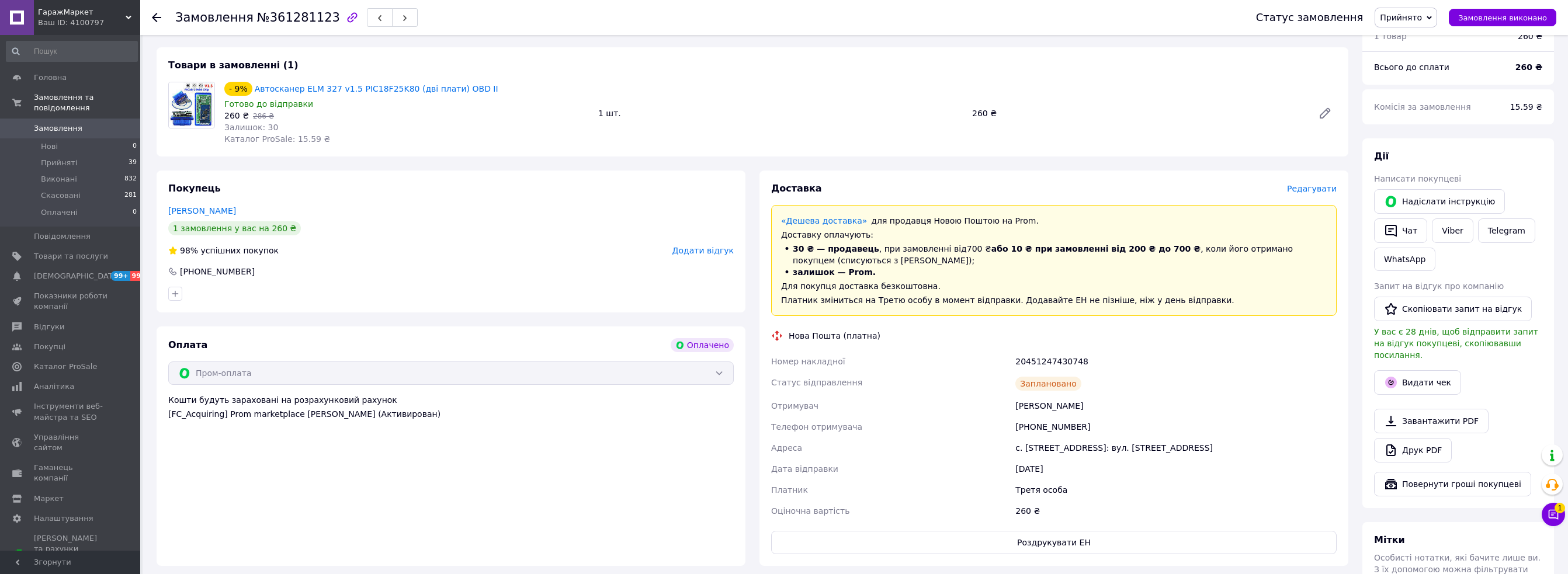
scroll to position [0, 0]
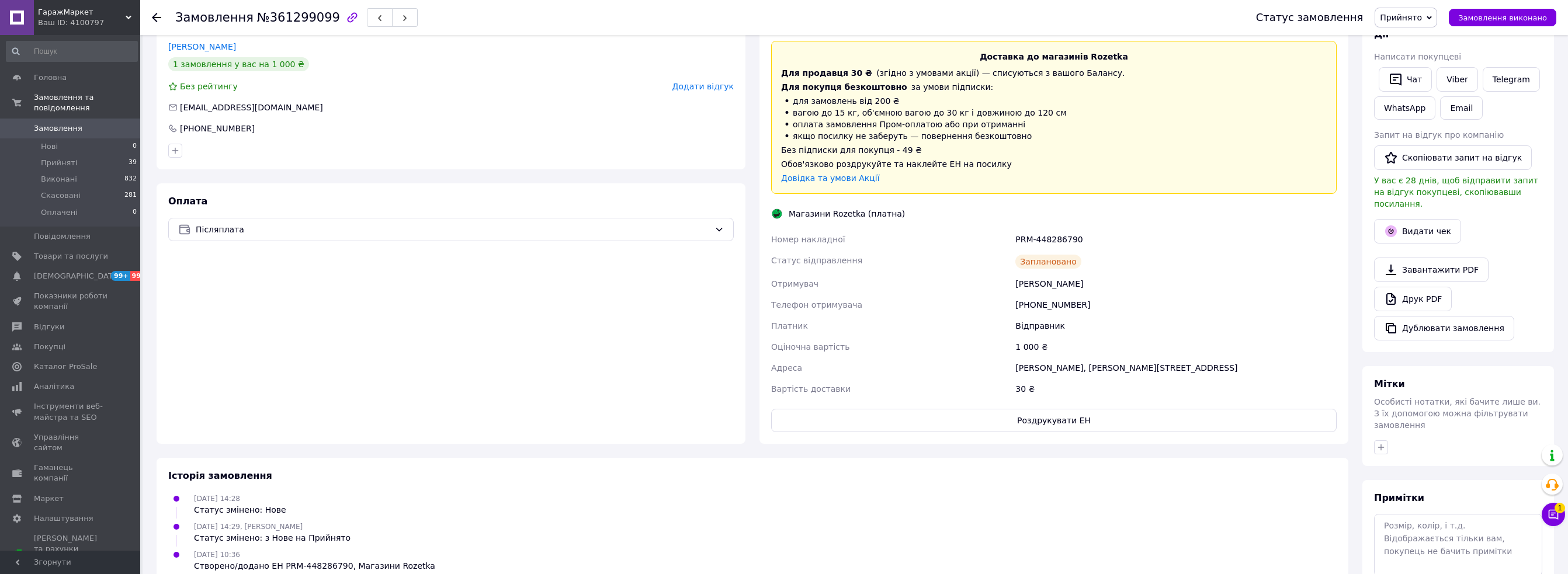
scroll to position [234, 0]
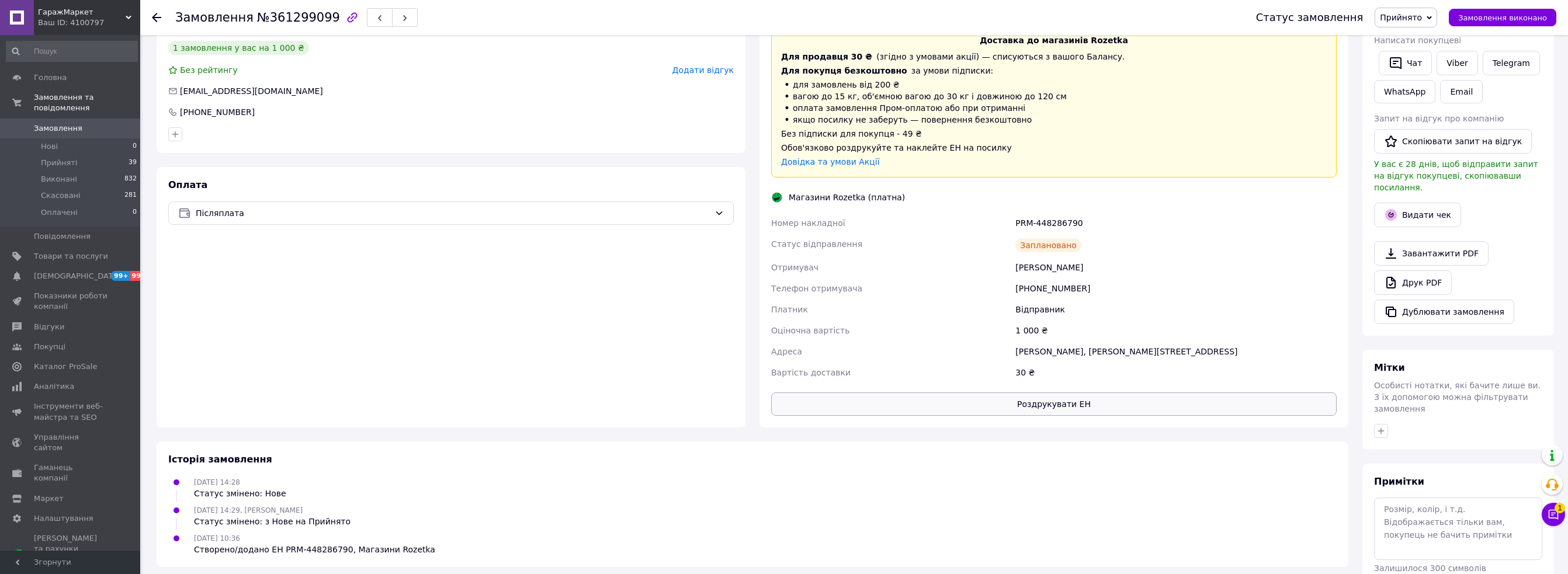
click at [1037, 407] on button "Роздрукувати ЕН" at bounding box center [1054, 404] width 566 height 23
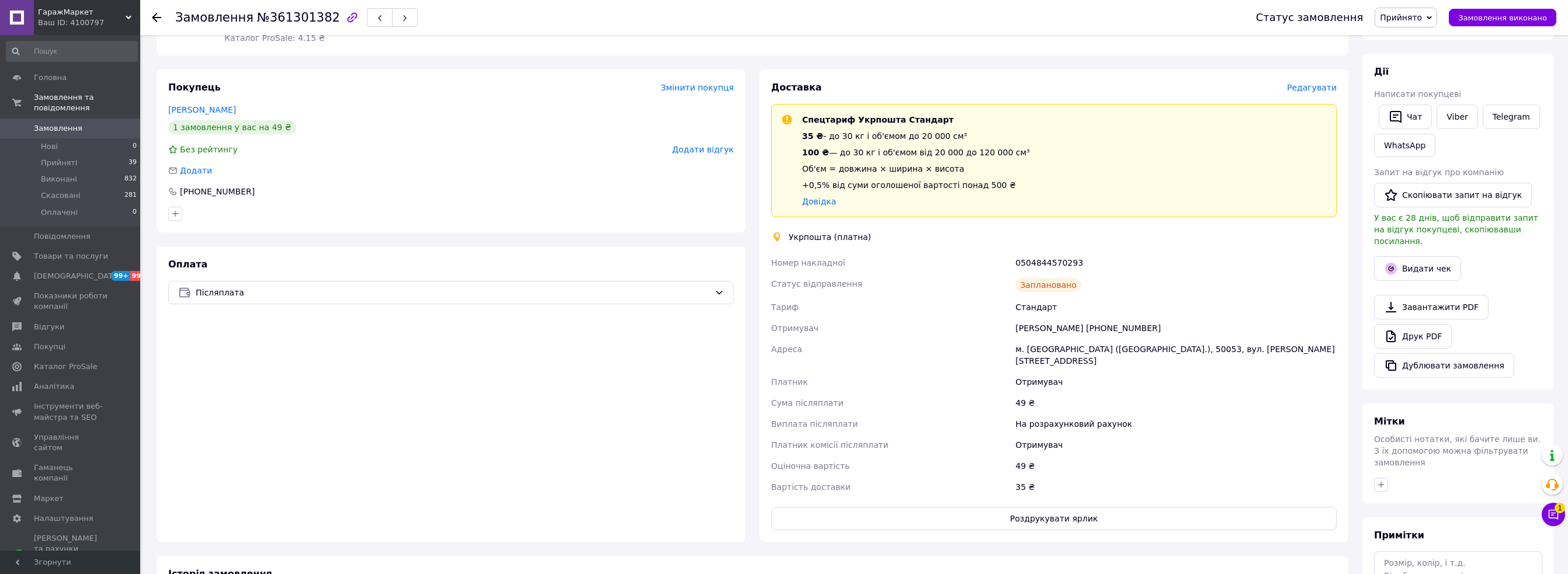
scroll to position [234, 0]
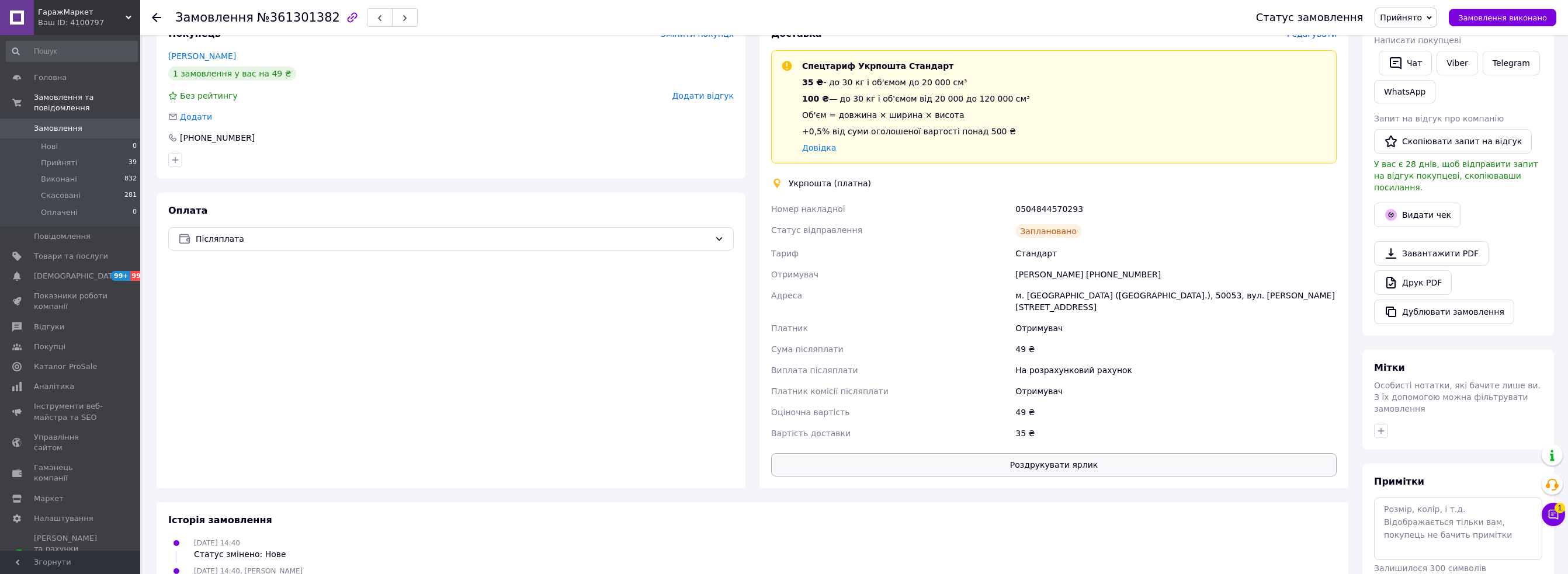
click at [1063, 463] on button "Роздрукувати ярлик" at bounding box center [1054, 465] width 566 height 23
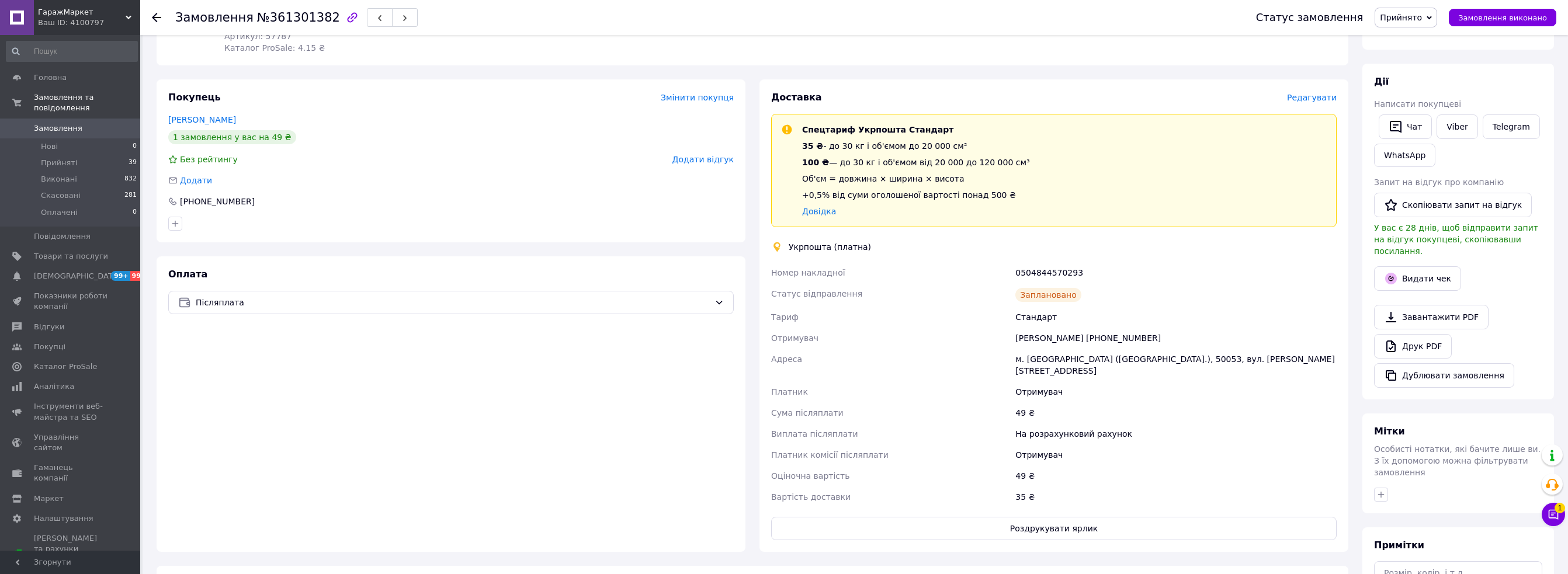
scroll to position [0, 0]
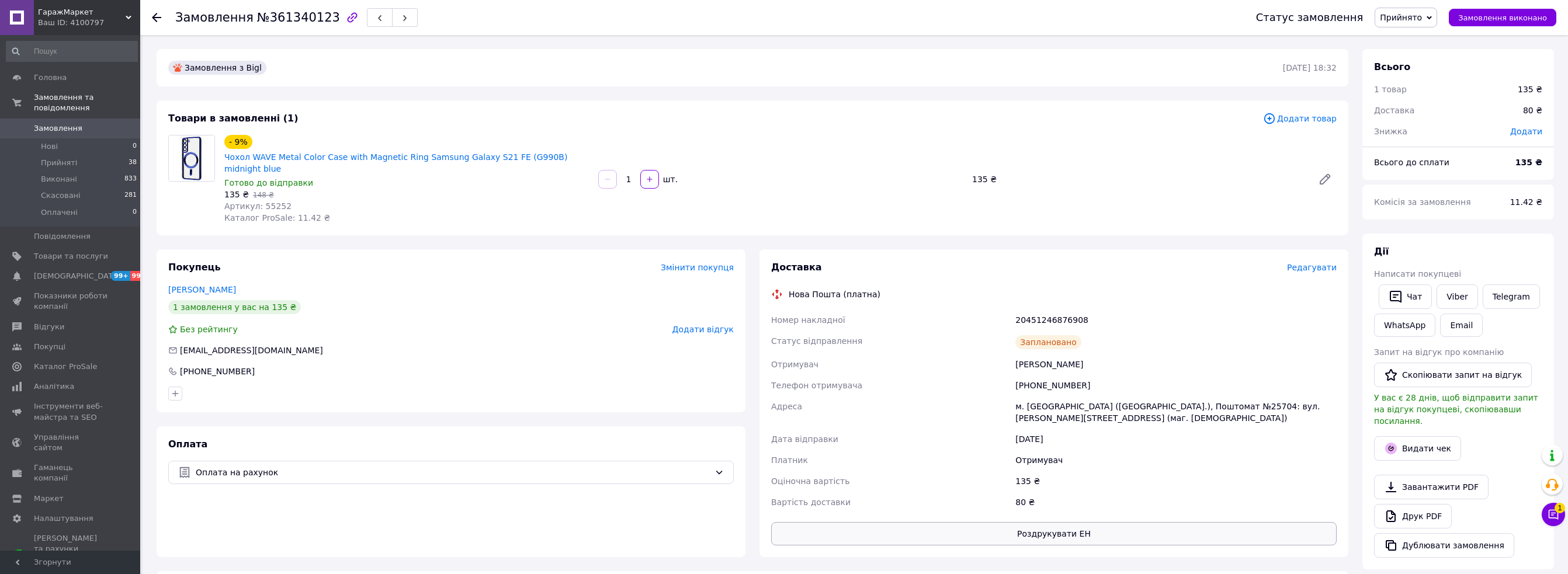
click at [1050, 522] on button "Роздрукувати ЕН" at bounding box center [1054, 533] width 566 height 23
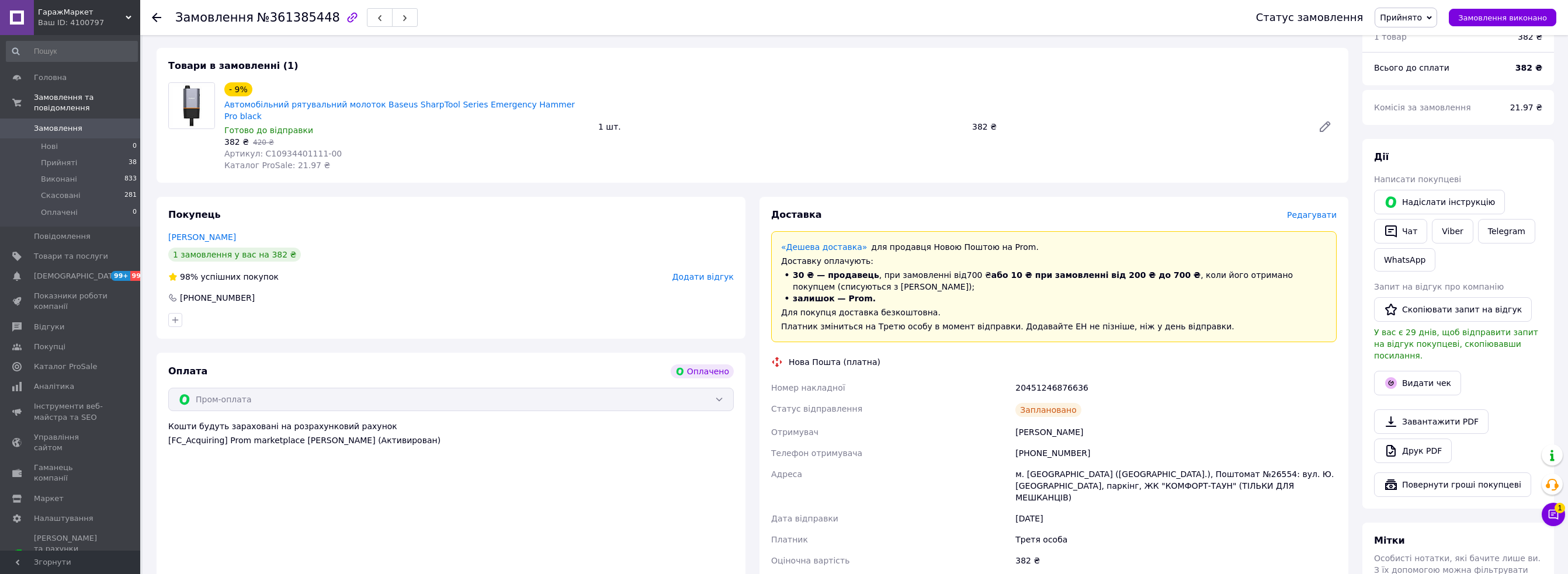
scroll to position [117, 0]
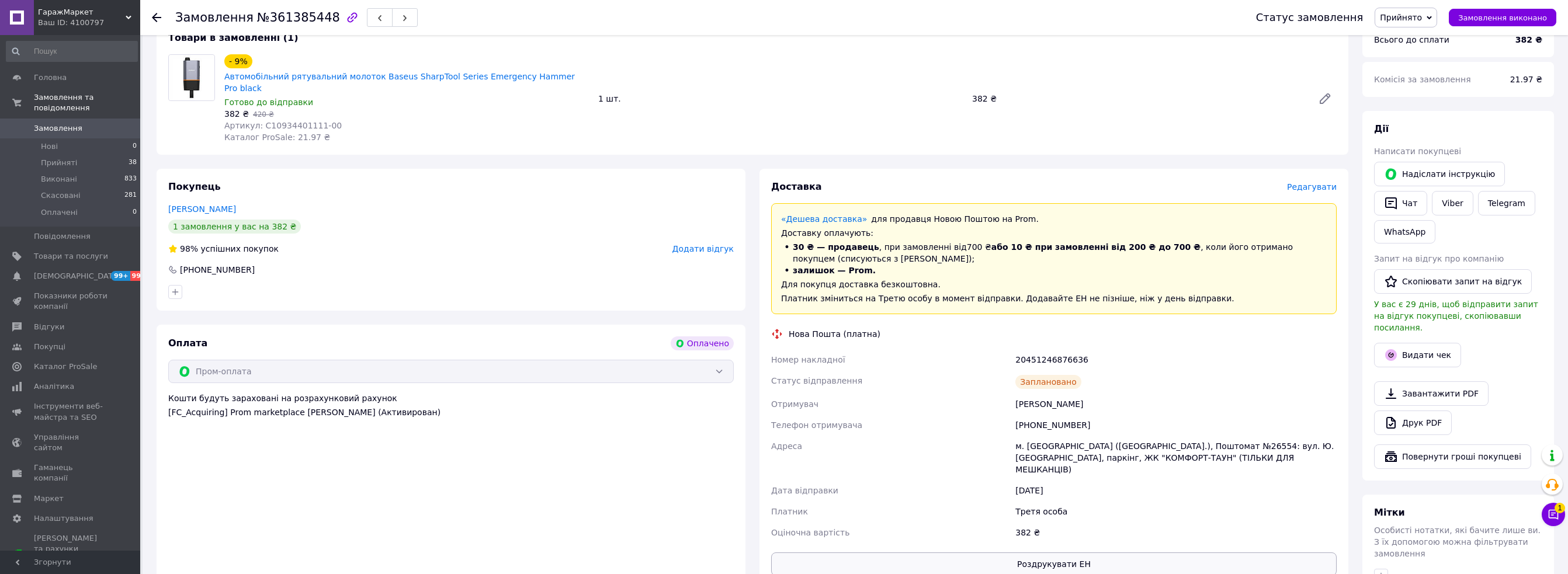
click at [1056, 553] on button "Роздрукувати ЕН" at bounding box center [1054, 564] width 566 height 23
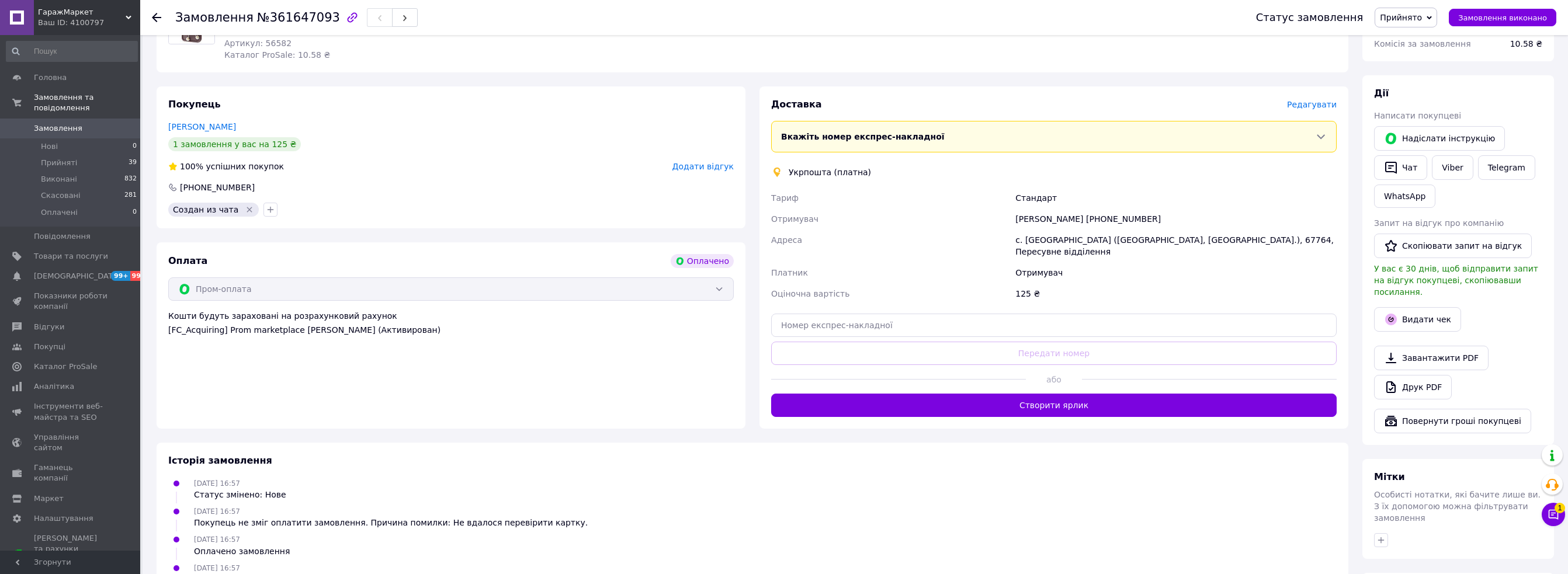
scroll to position [175, 0]
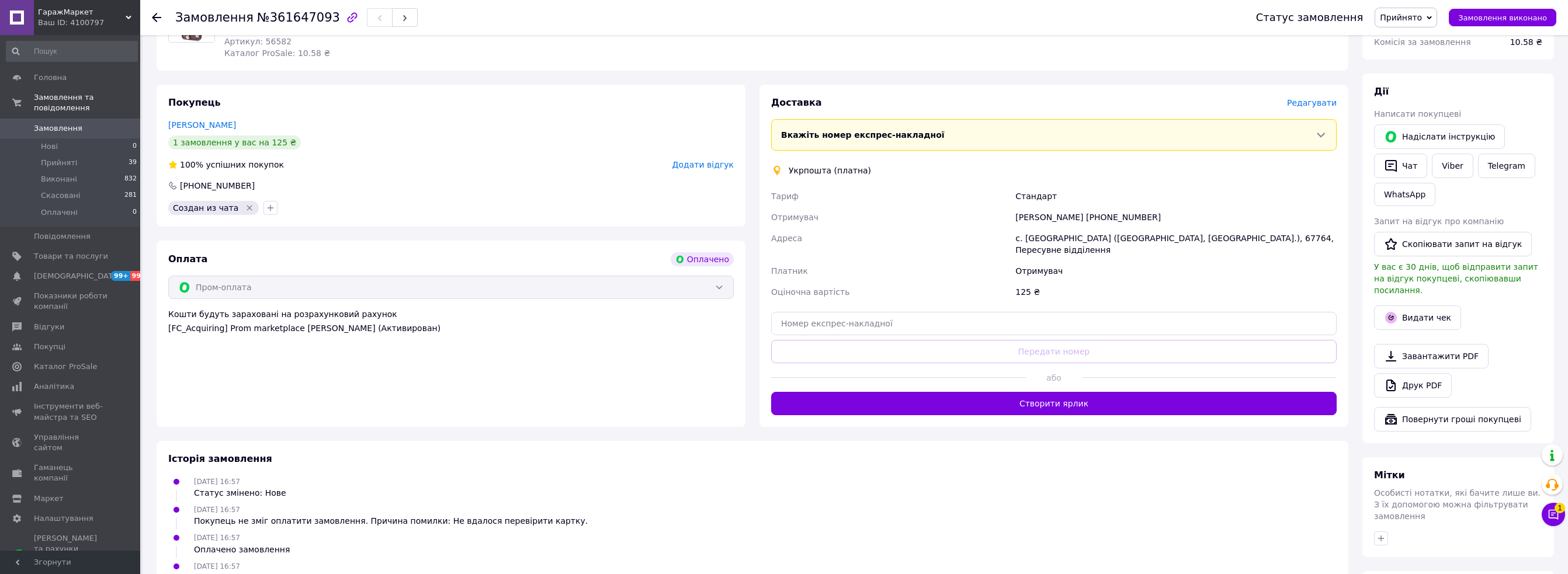
click at [1084, 396] on button "Створити ярлик" at bounding box center [1054, 403] width 566 height 23
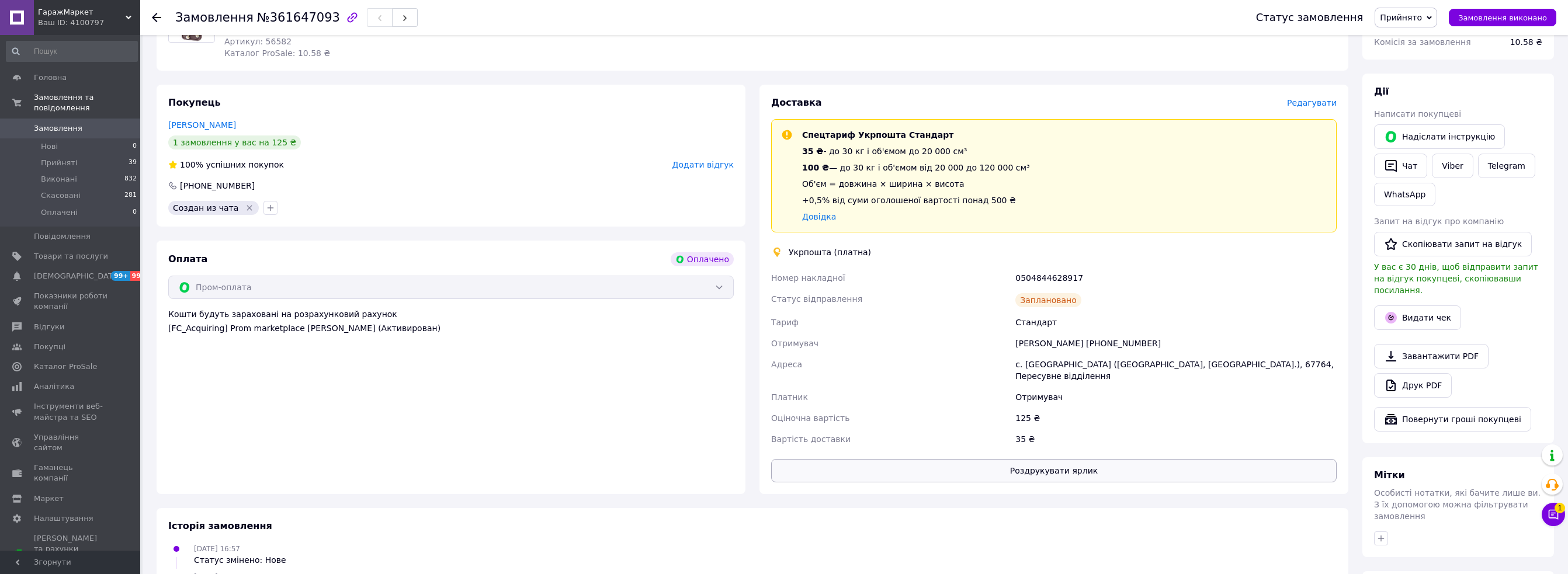
click at [1079, 465] on button "Роздрукувати ярлик" at bounding box center [1054, 470] width 566 height 23
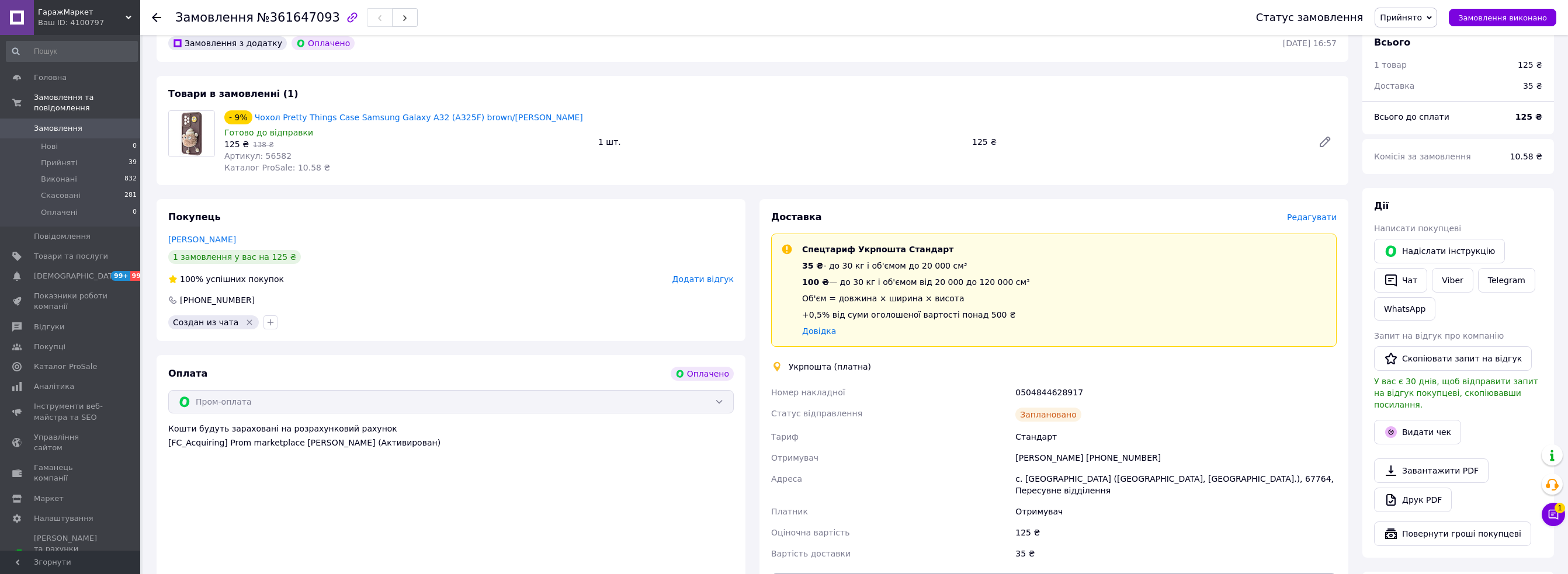
scroll to position [0, 0]
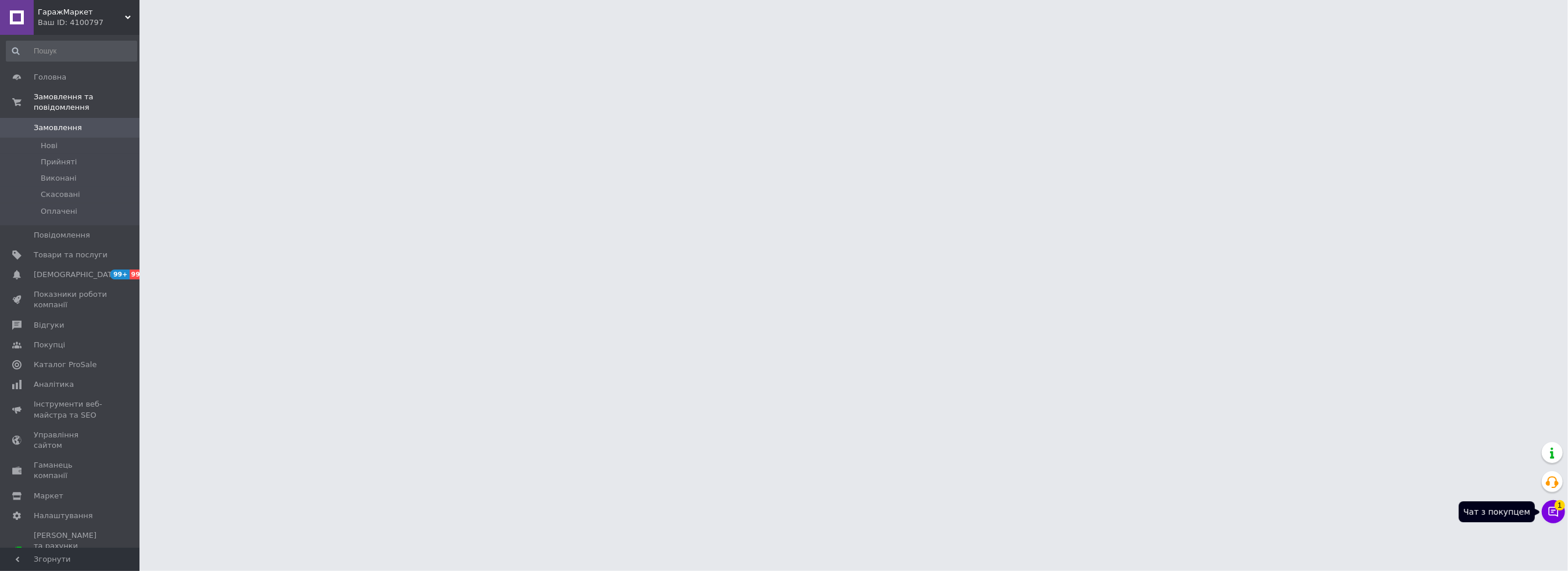
click at [1556, 510] on icon at bounding box center [1554, 512] width 12 height 12
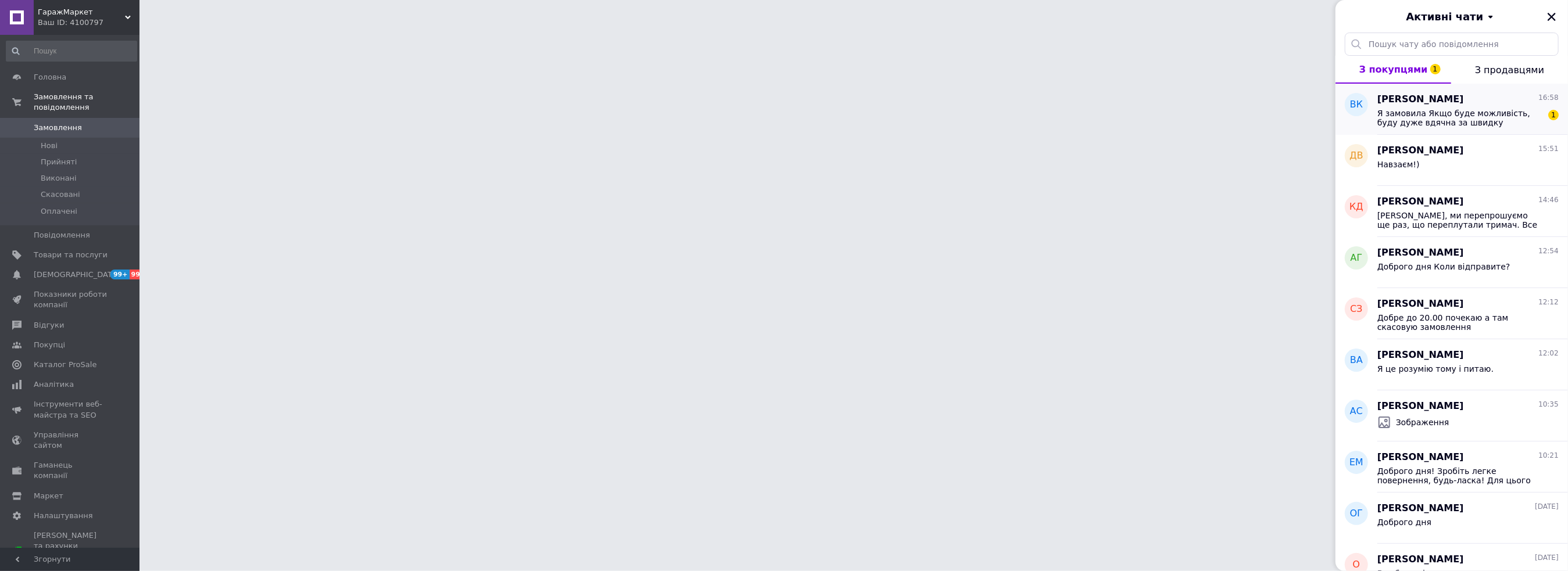
click at [1523, 115] on span "Я замовила Якщо буде можливість, буду дуже вдячна за швидку відправку, бо на по…" at bounding box center [1460, 118] width 165 height 19
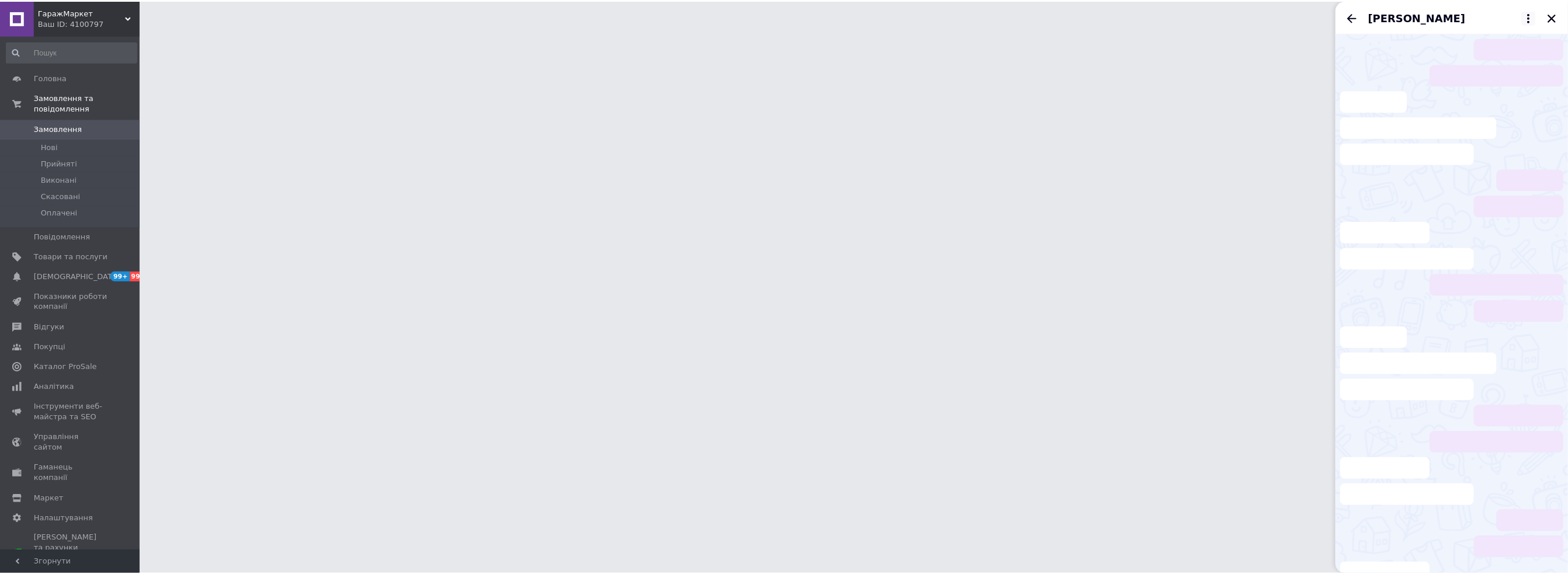
scroll to position [670, 0]
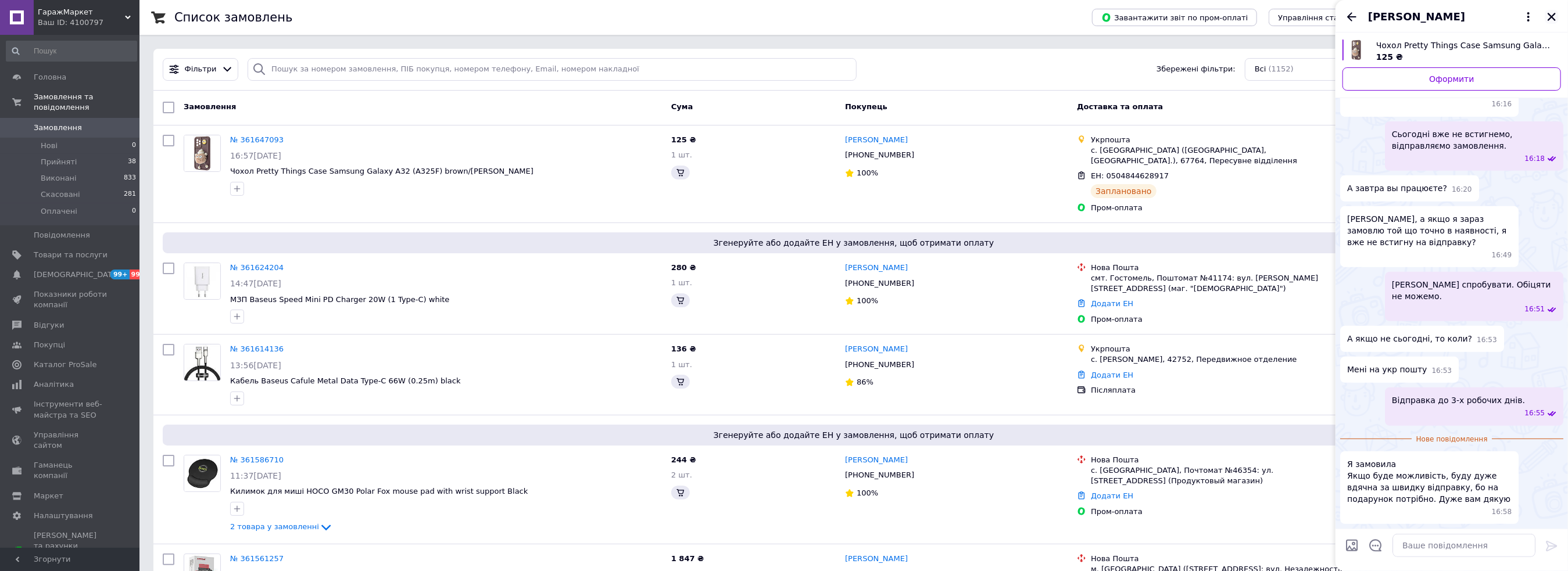
click at [1548, 17] on icon "Закрити" at bounding box center [1552, 17] width 10 height 10
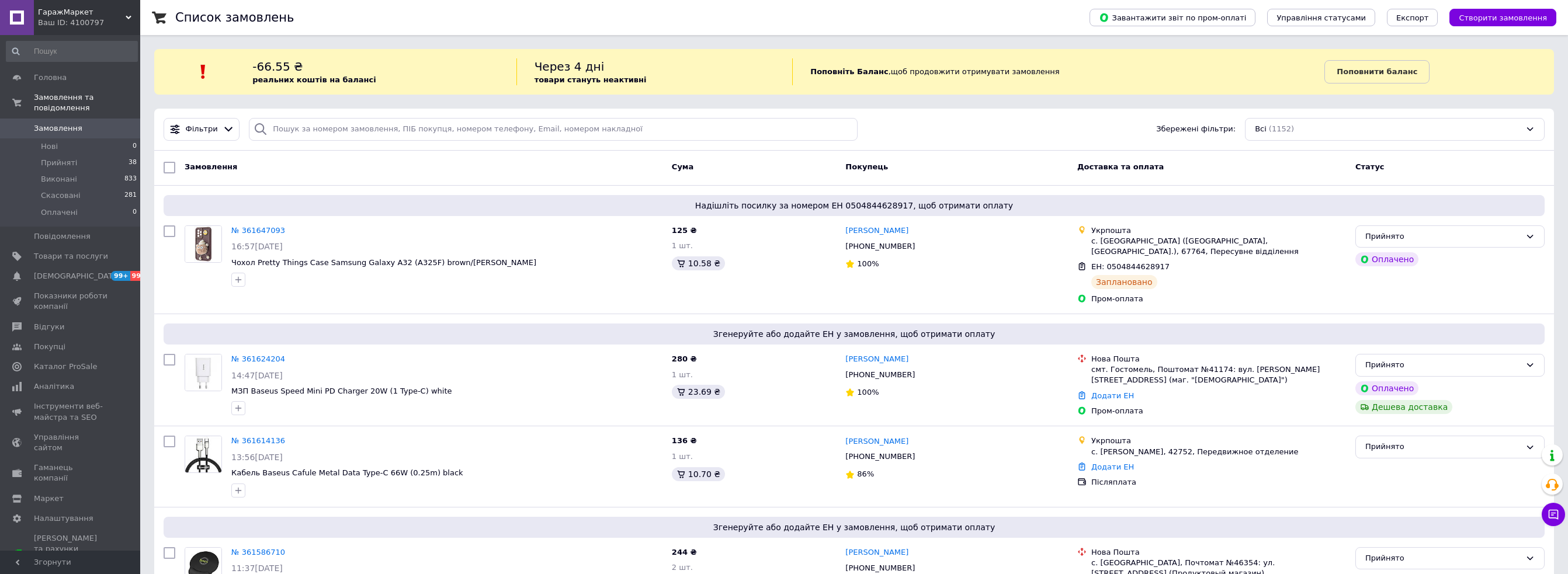
drag, startPoint x: 1547, startPoint y: 527, endPoint x: 1550, endPoint y: 521, distance: 6.7
click at [1547, 527] on div "Чат з покупцем Тех підтримка Чат з покупцем" at bounding box center [1553, 485] width 23 height 90
click at [1551, 521] on button "Чат з покупцем" at bounding box center [1553, 514] width 23 height 23
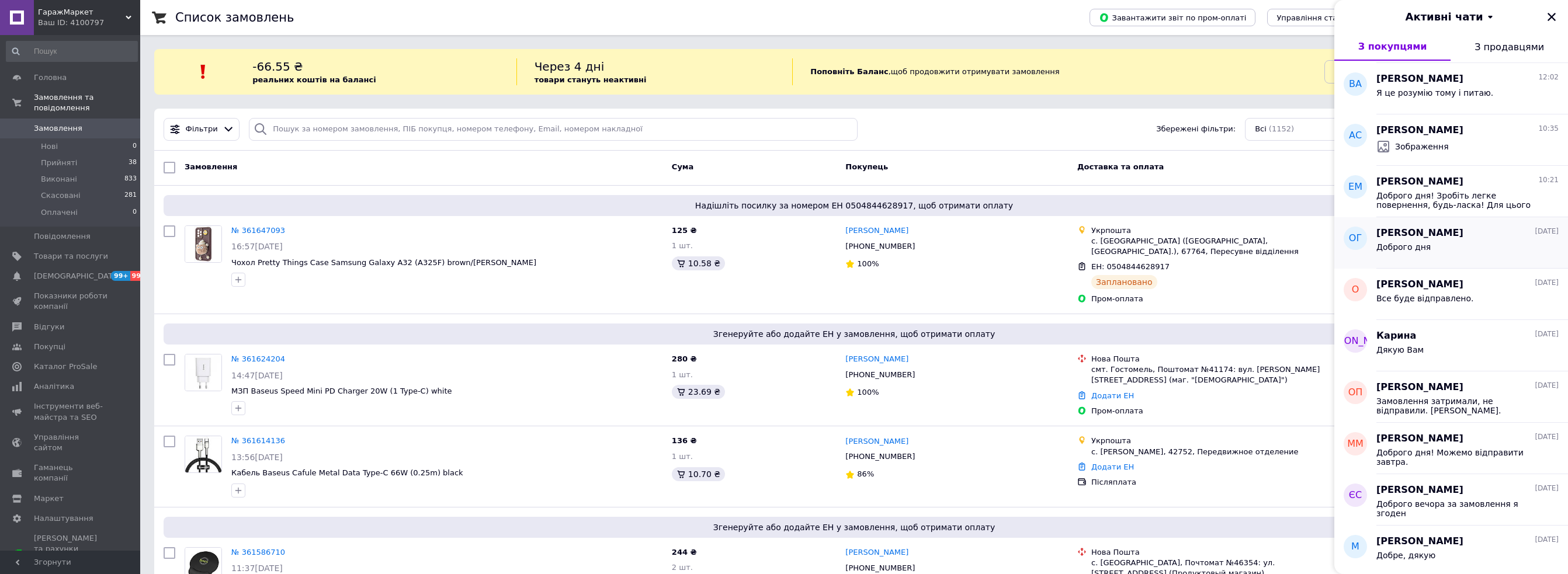
scroll to position [292, 0]
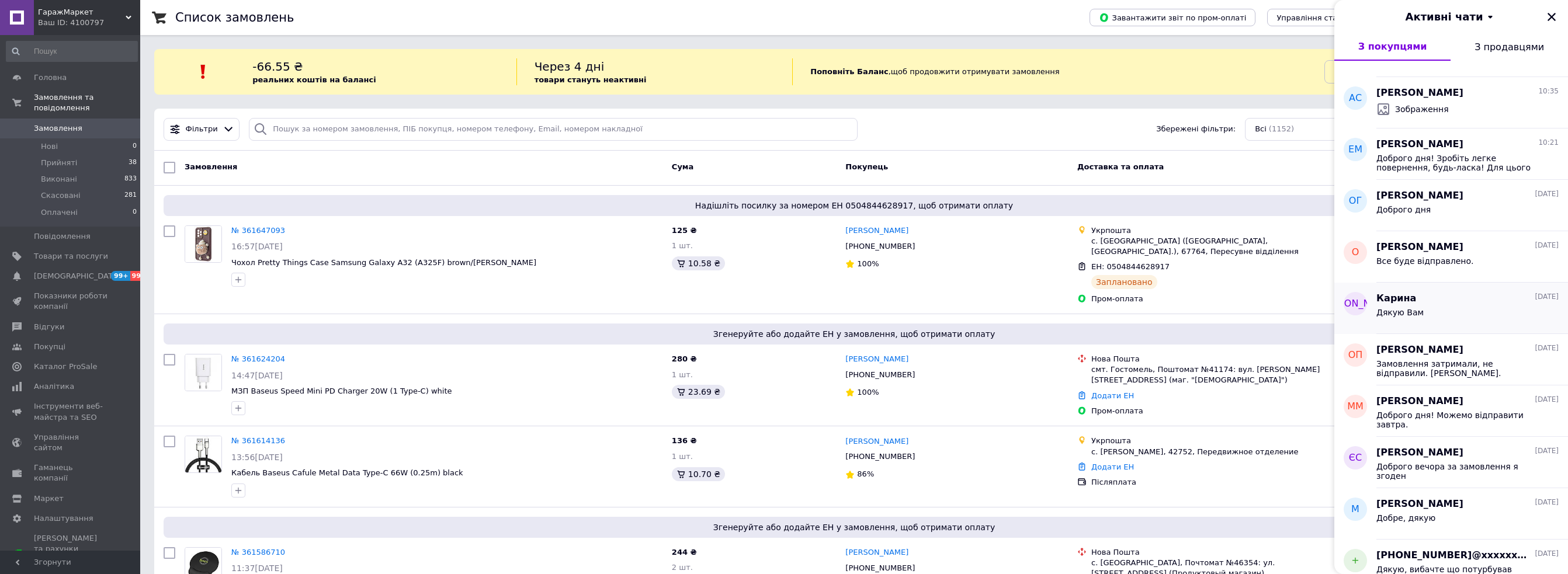
click at [1436, 313] on div "Дякую Вам" at bounding box center [1467, 315] width 182 height 19
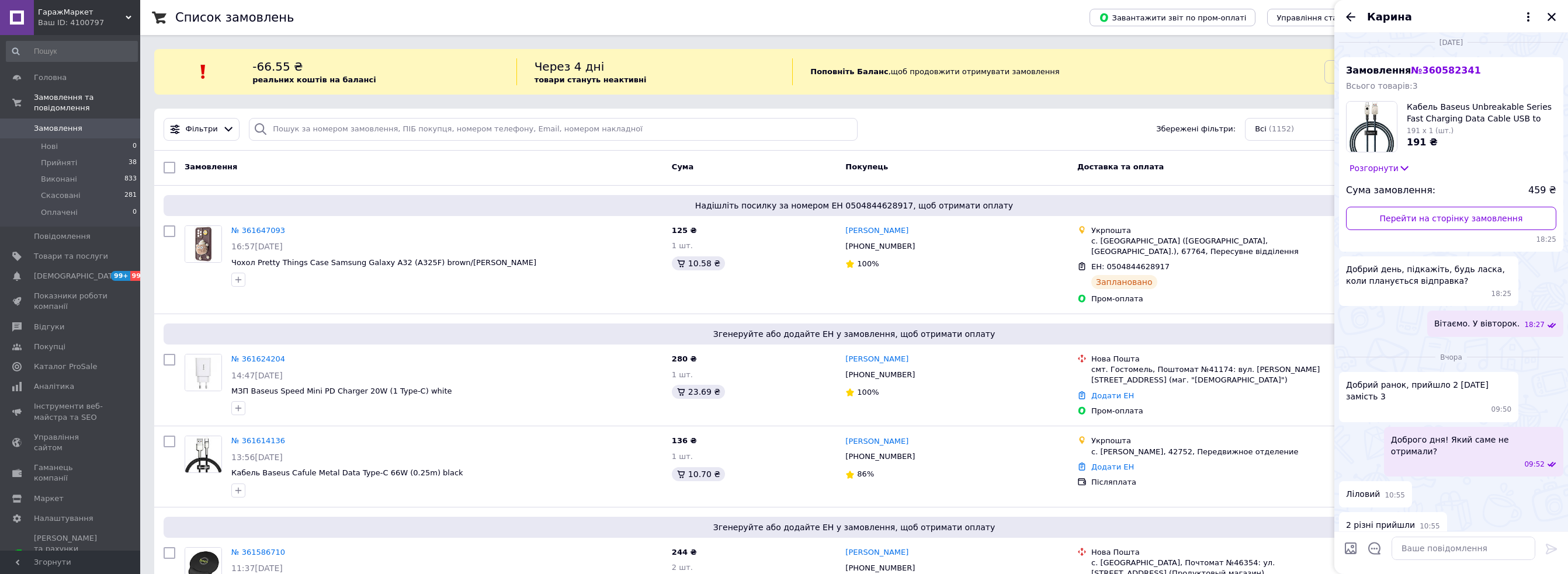
scroll to position [0, 0]
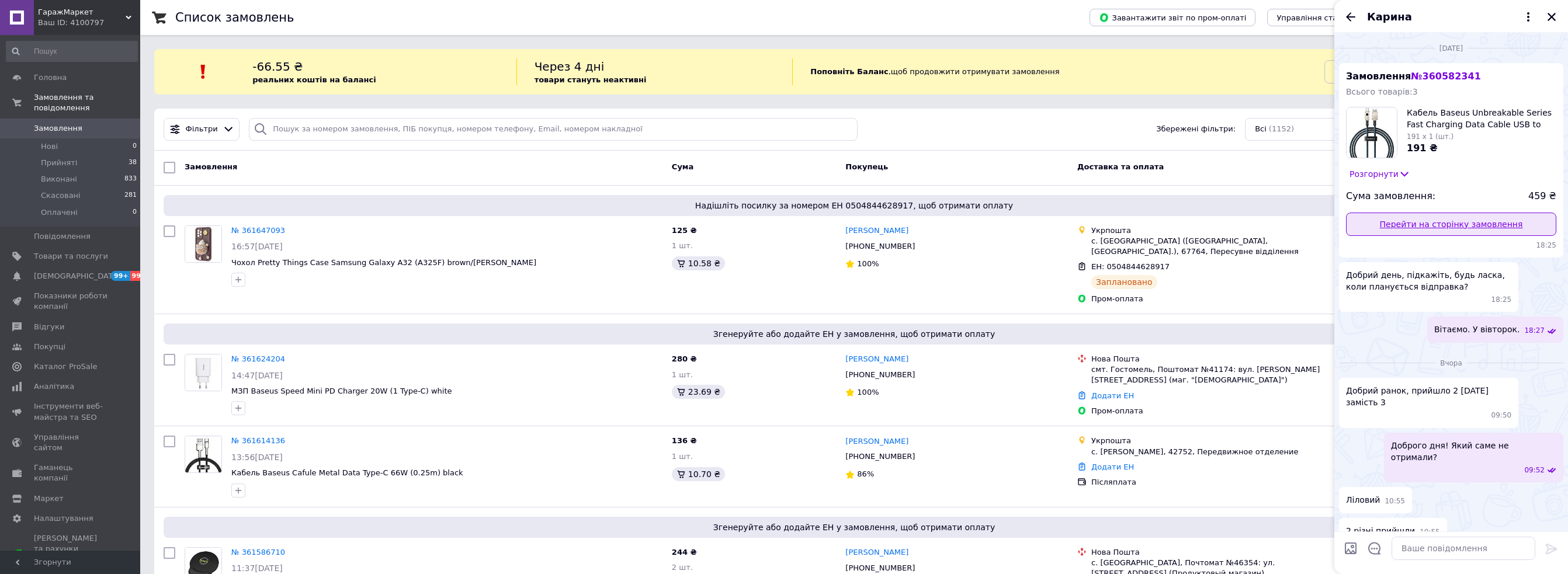
click at [1451, 231] on link "Перейти на сторінку замовлення" at bounding box center [1452, 224] width 210 height 23
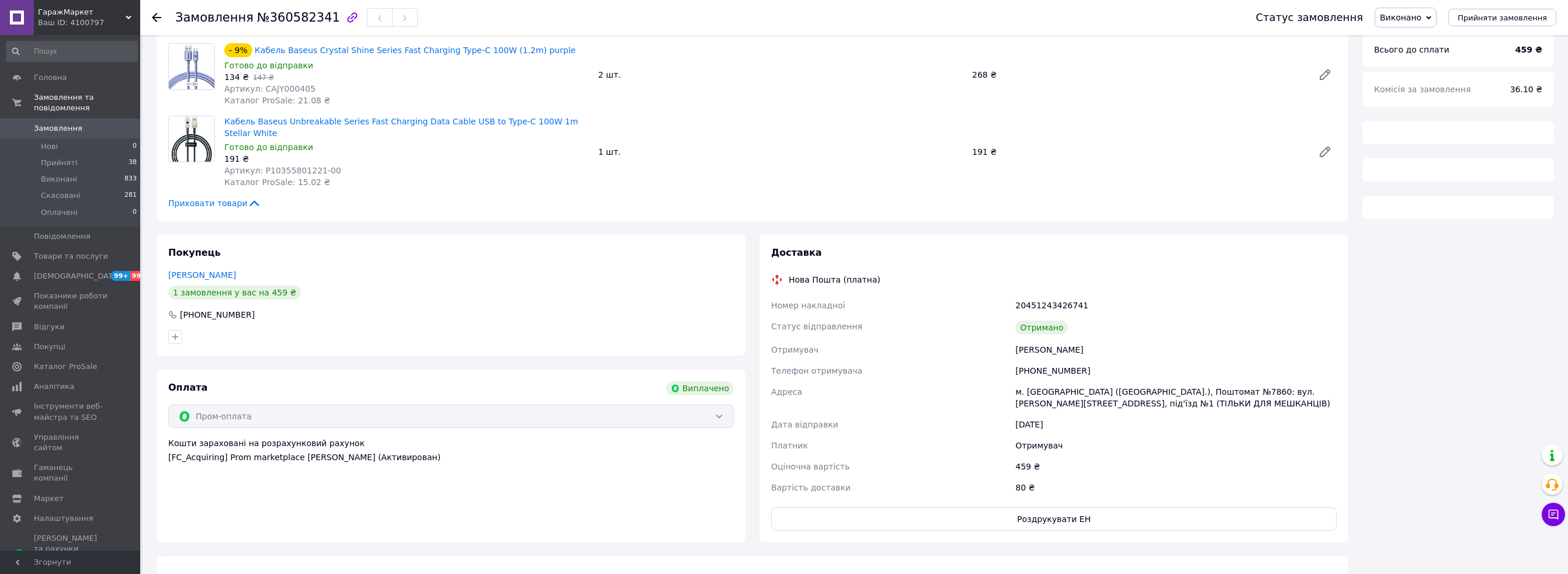
scroll to position [101, 0]
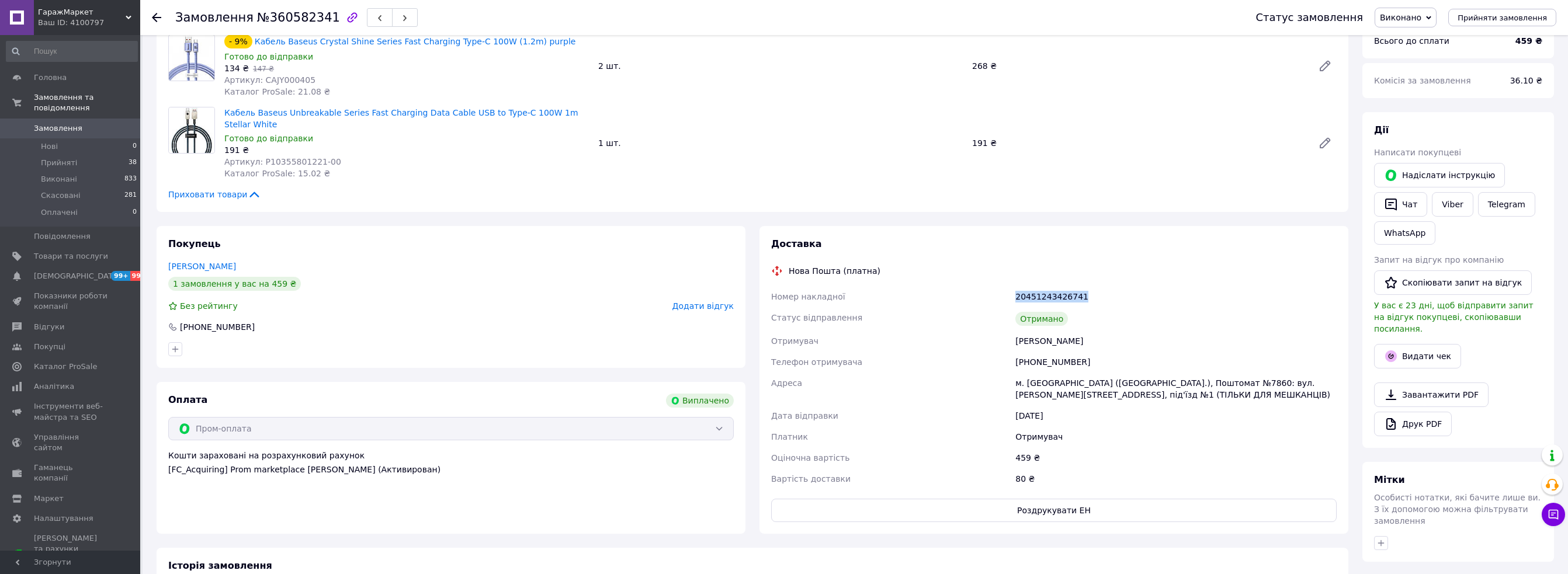
drag, startPoint x: 1102, startPoint y: 284, endPoint x: 995, endPoint y: 280, distance: 107.1
click at [995, 286] on div "Номер накладної 20451243426741 Статус відправлення Отримано Отримувач [PERSON_N…" at bounding box center [1054, 388] width 570 height 203
copy div "Номер накладної 20451243426741"
